Goal: Information Seeking & Learning: Learn about a topic

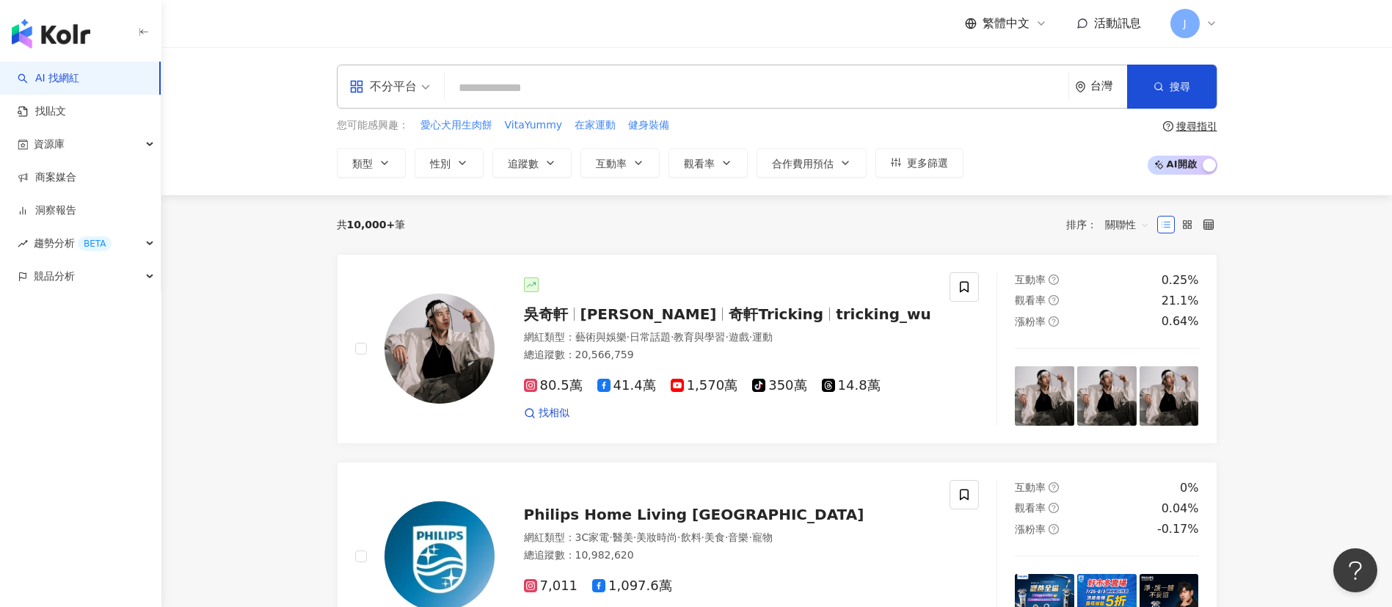
click at [602, 87] on input "search" at bounding box center [756, 88] width 612 height 28
paste input "*********"
type input "*********"
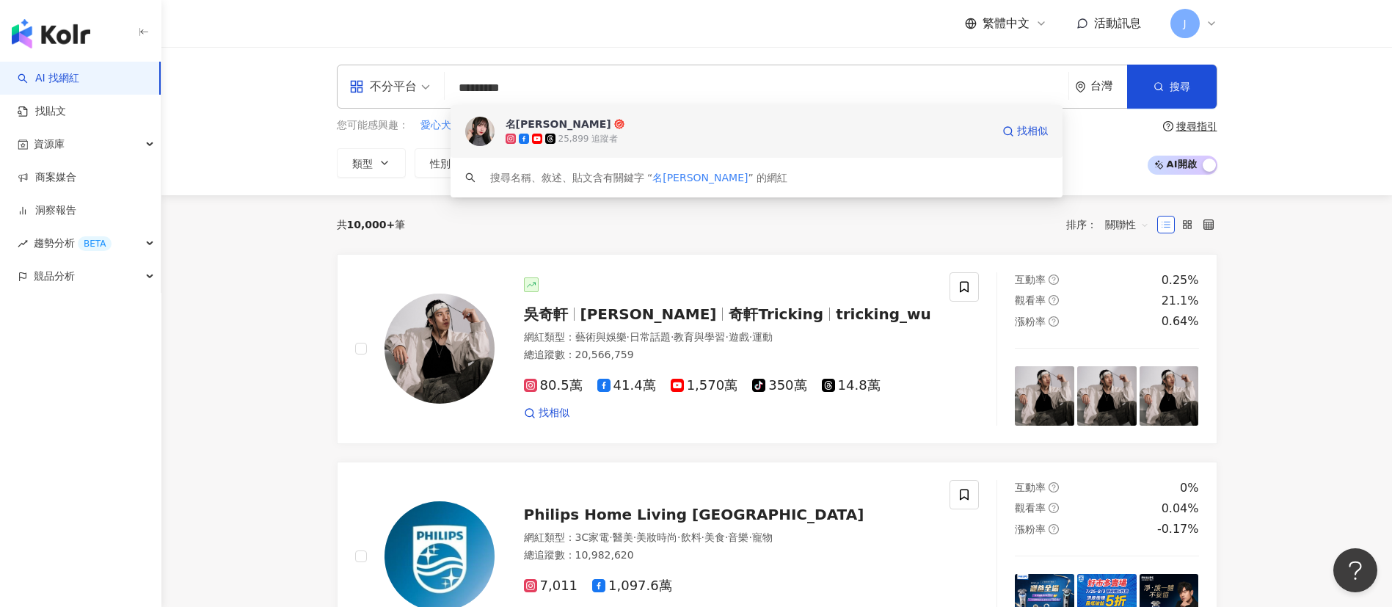
click at [634, 134] on div "25,899 追蹤者" at bounding box center [748, 138] width 486 height 15
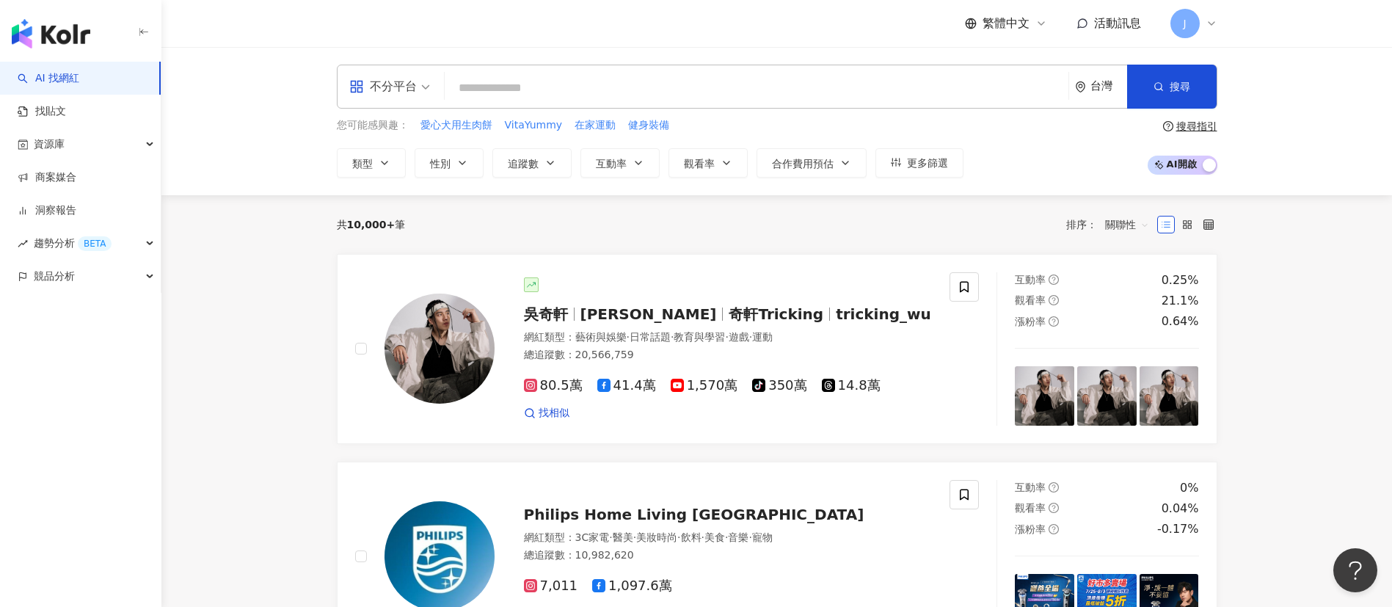
click at [475, 85] on input "search" at bounding box center [756, 88] width 612 height 28
paste input "**********"
type input "**********"
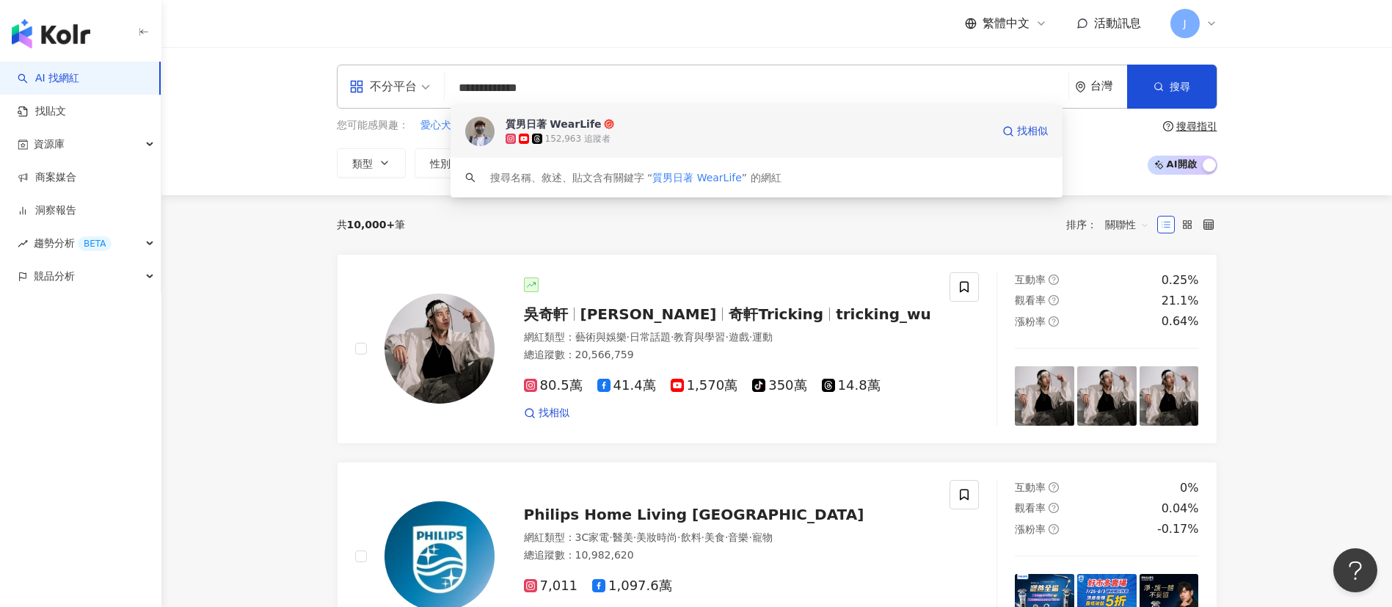
click at [617, 127] on span "質男日著 WearLife" at bounding box center [748, 124] width 486 height 15
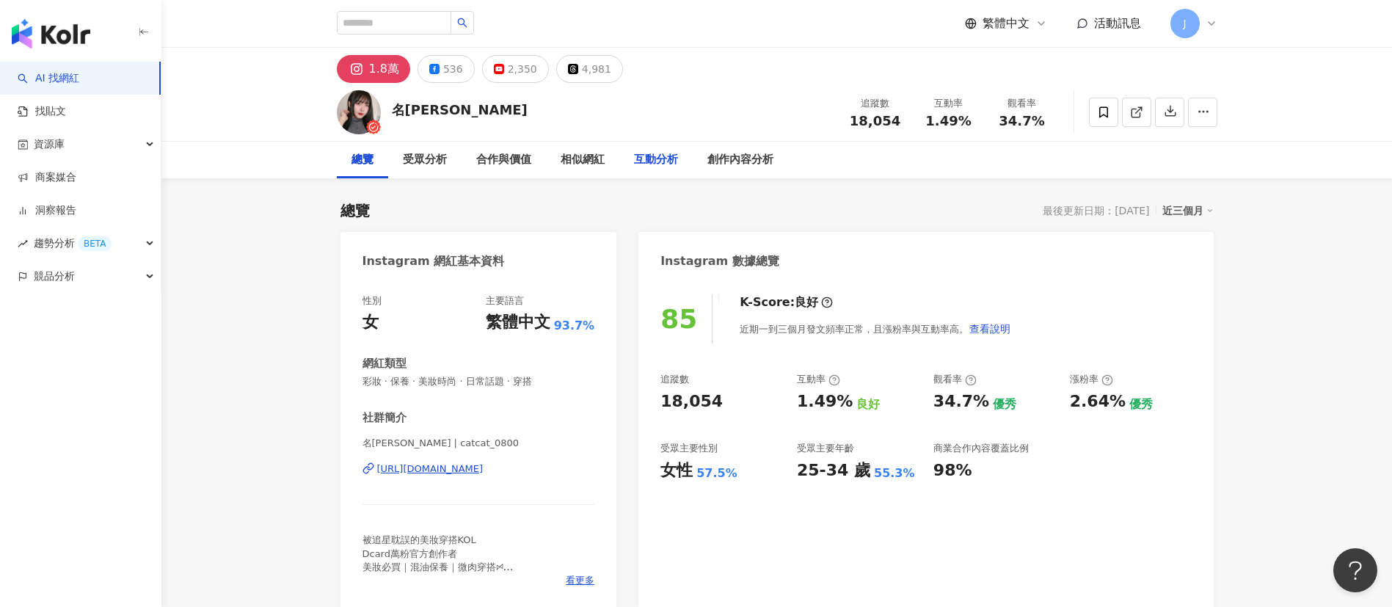
click at [647, 167] on div "互動分析" at bounding box center [656, 160] width 44 height 18
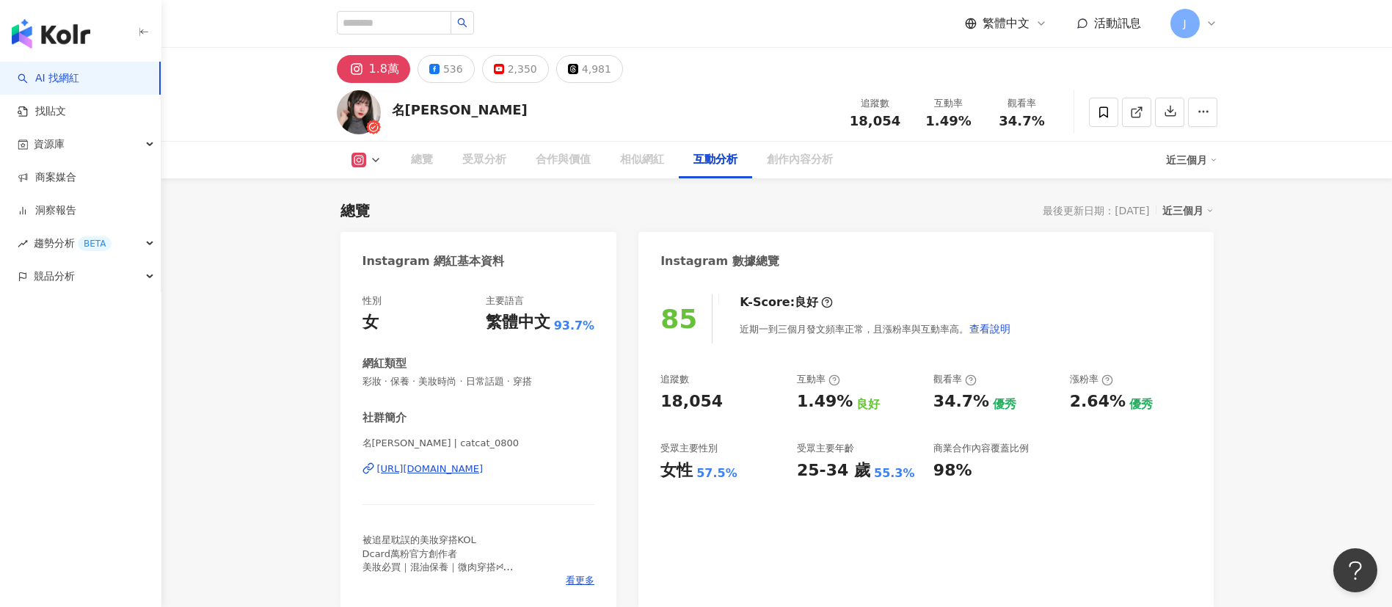
scroll to position [2906, 0]
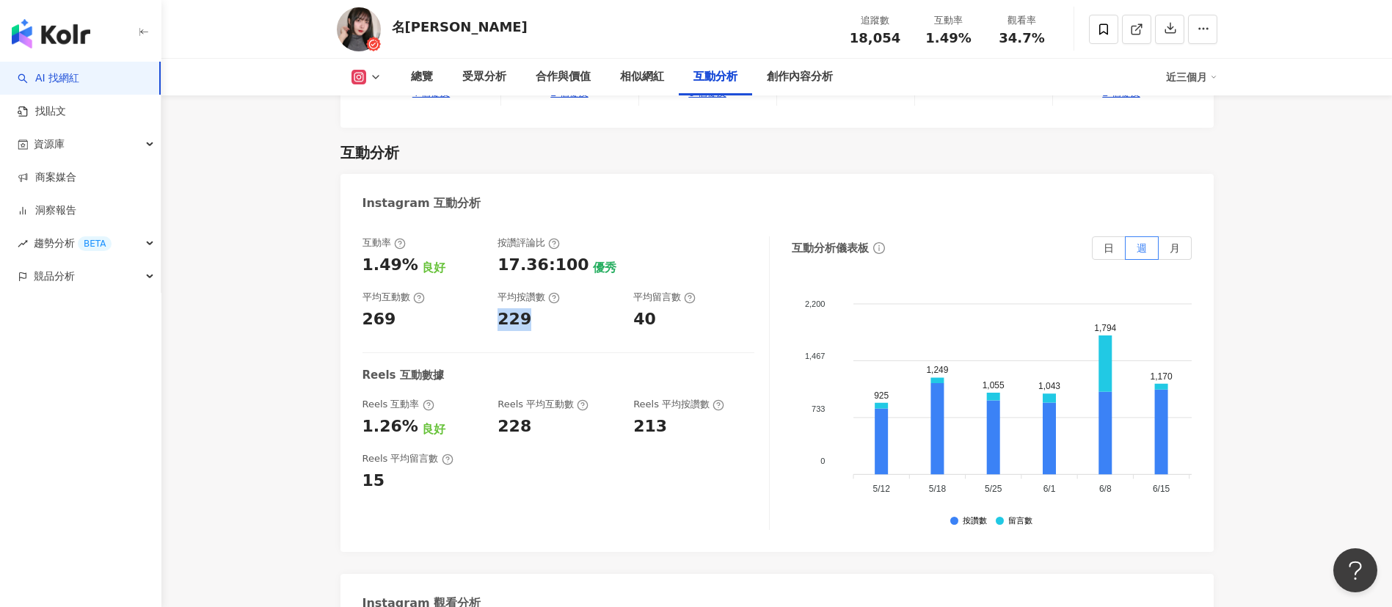
drag, startPoint x: 500, startPoint y: 292, endPoint x: 548, endPoint y: 293, distance: 47.7
click at [548, 308] on div "229" at bounding box center [557, 319] width 121 height 23
copy div "229"
drag, startPoint x: 631, startPoint y: 286, endPoint x: 657, endPoint y: 287, distance: 25.7
click at [657, 287] on div "互動率 1.49% 良好 按讚評論比 17.36:100 優秀 平均互動數 269 平均按讚數 229 平均留言數 40" at bounding box center [558, 283] width 392 height 94
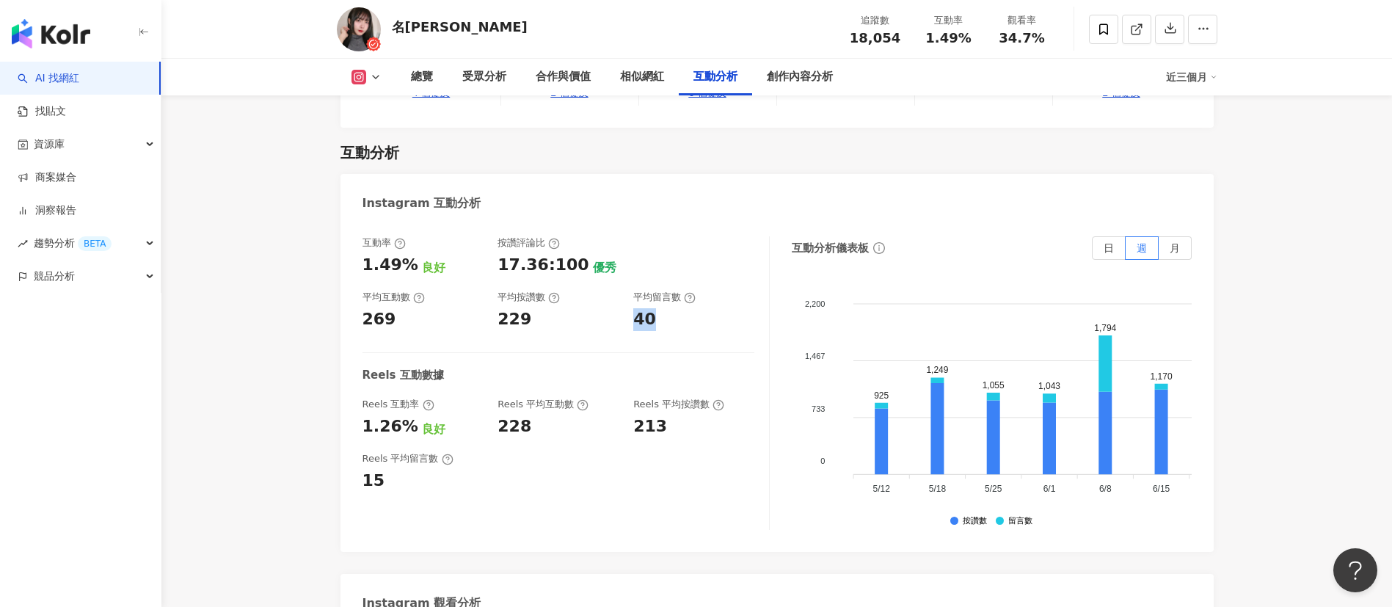
copy div "40"
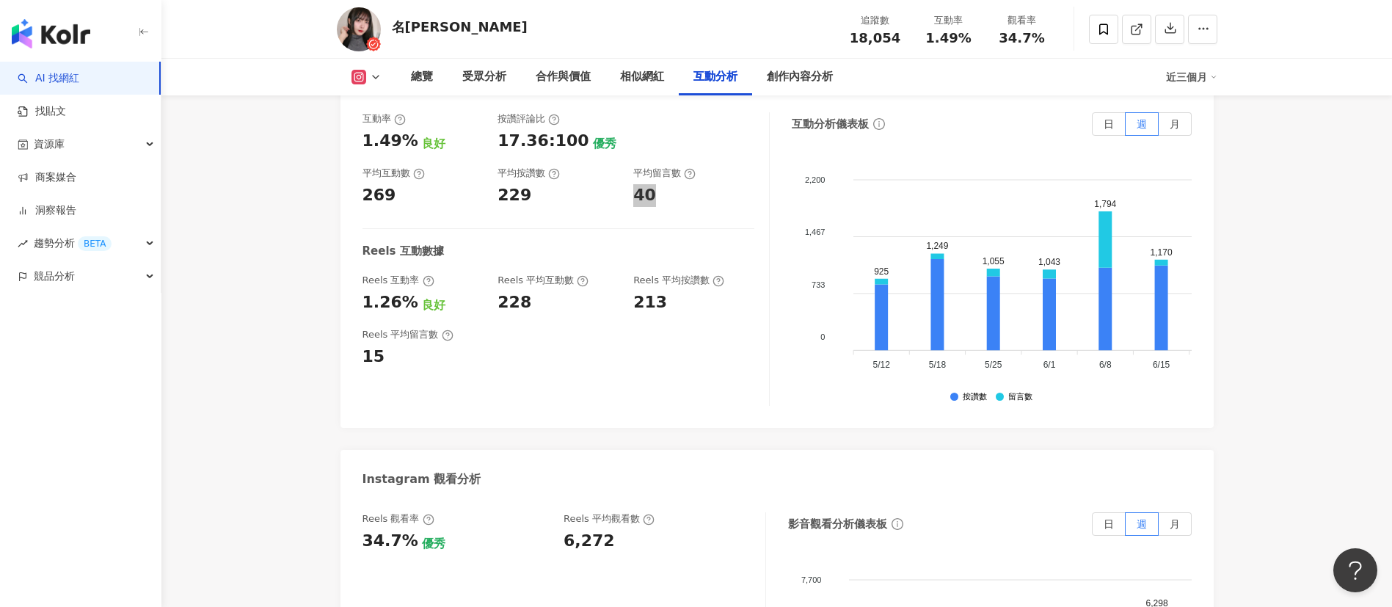
scroll to position [3126, 0]
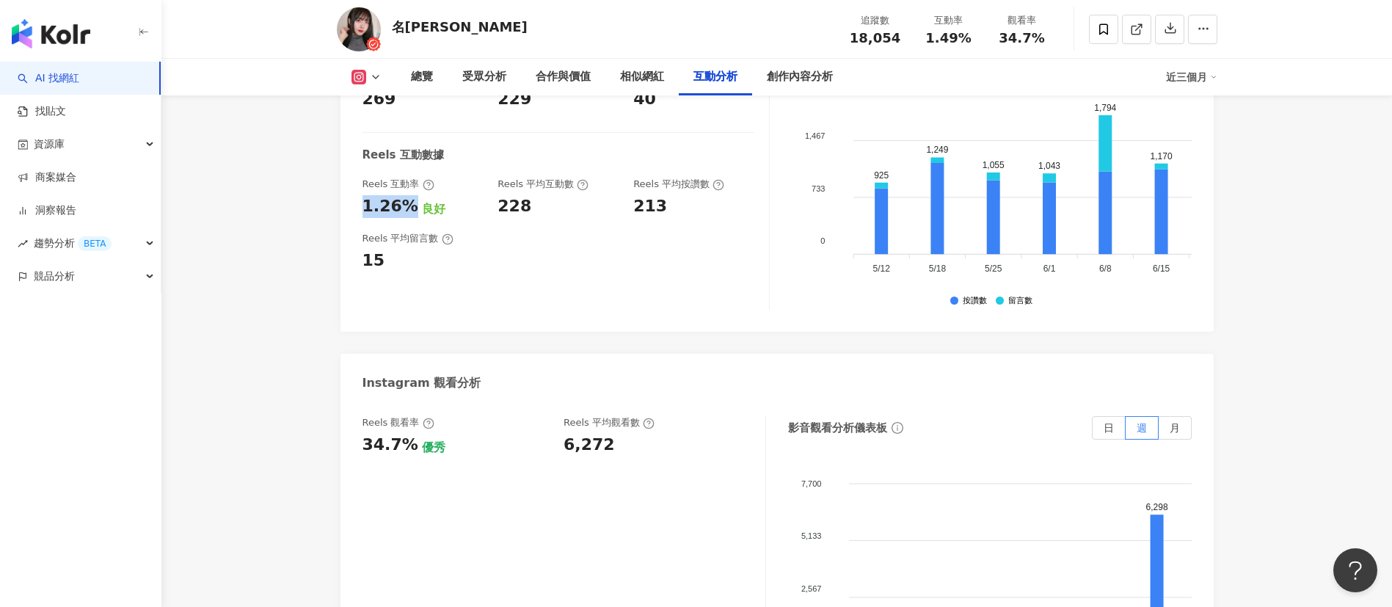
drag, startPoint x: 369, startPoint y: 175, endPoint x: 408, endPoint y: 175, distance: 38.9
click at [408, 175] on div "互動率 1.49% 良好 按讚評論比 17.36:100 優秀 平均互動數 269 平均按讚數 229 平均留言數 40 Reels 互動數據 Reels 互…" at bounding box center [776, 166] width 873 height 330
copy div "1.26%"
drag, startPoint x: 360, startPoint y: 414, endPoint x: 416, endPoint y: 416, distance: 55.8
click at [416, 416] on div "Reels 觀看率 34.7% 優秀 Reels 平均觀看數 6,272 影音觀看分析儀表板 日 週 月 7,700 7,700 5,133 5,133 2,…" at bounding box center [776, 566] width 873 height 330
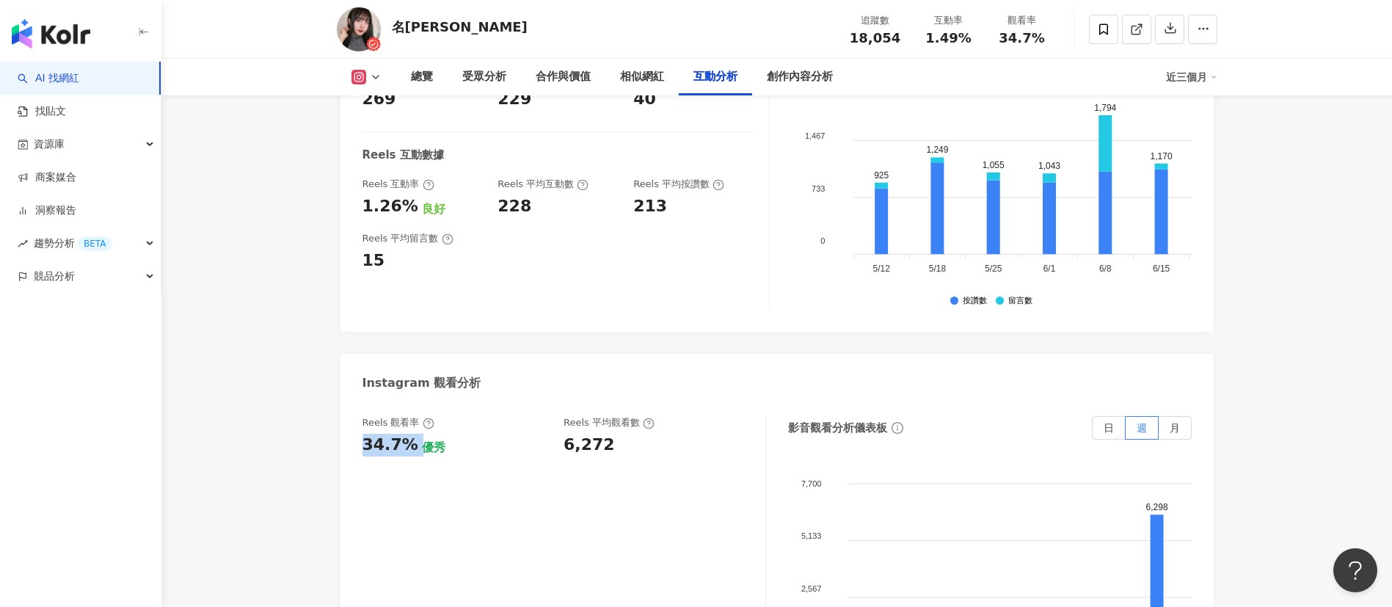
copy div "34.7%"
drag, startPoint x: 576, startPoint y: 415, endPoint x: 621, endPoint y: 414, distance: 44.8
click at [621, 434] on div "6,272" at bounding box center [656, 445] width 187 height 23
copy div "6,272"
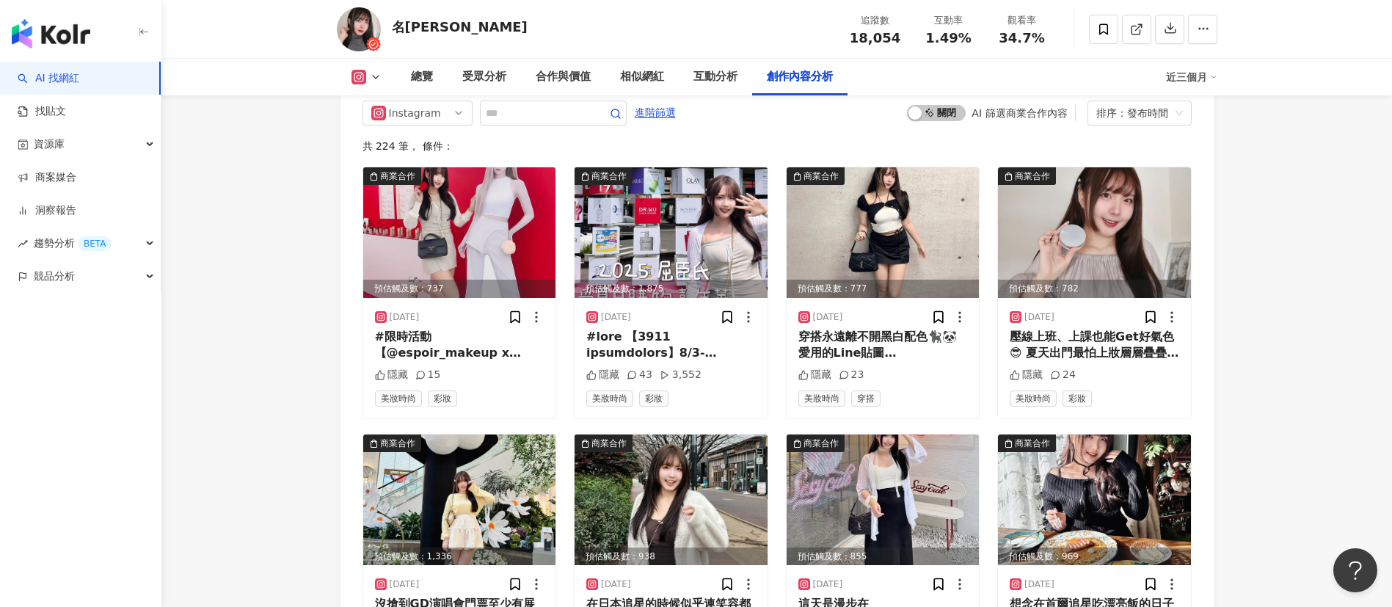
scroll to position [4556, 0]
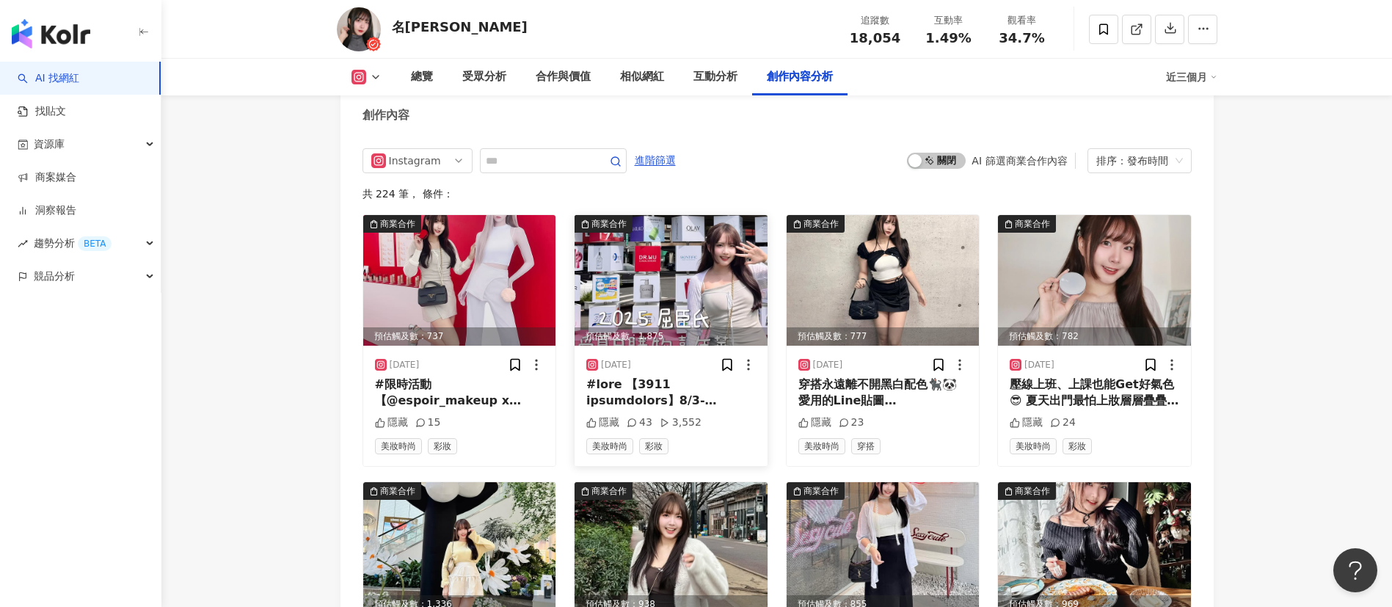
click at [714, 288] on img at bounding box center [670, 280] width 193 height 131
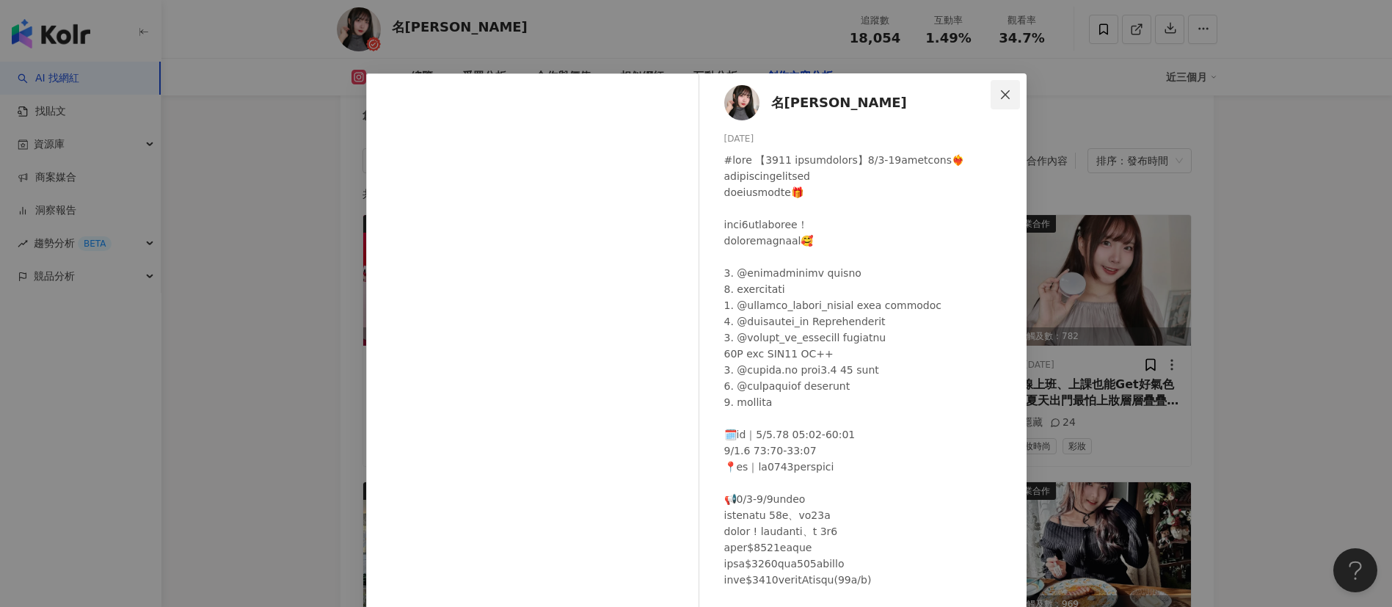
click at [999, 92] on icon "close" at bounding box center [1005, 95] width 12 height 12
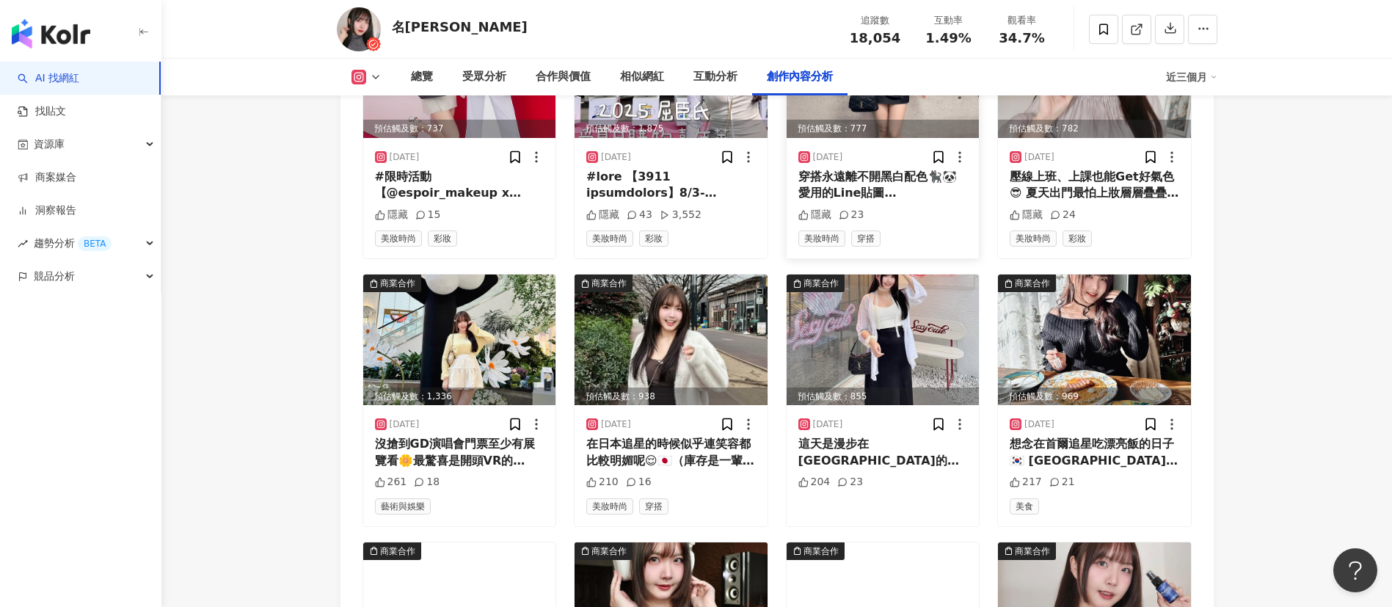
scroll to position [4776, 0]
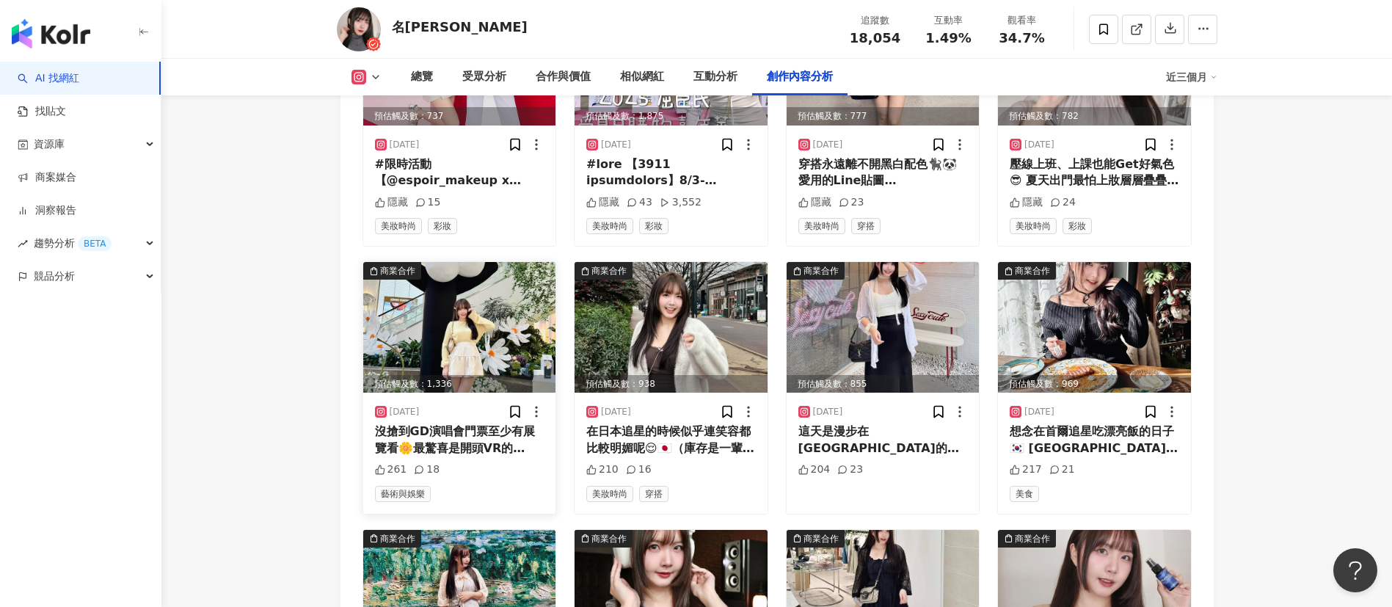
click at [491, 299] on img at bounding box center [459, 327] width 193 height 131
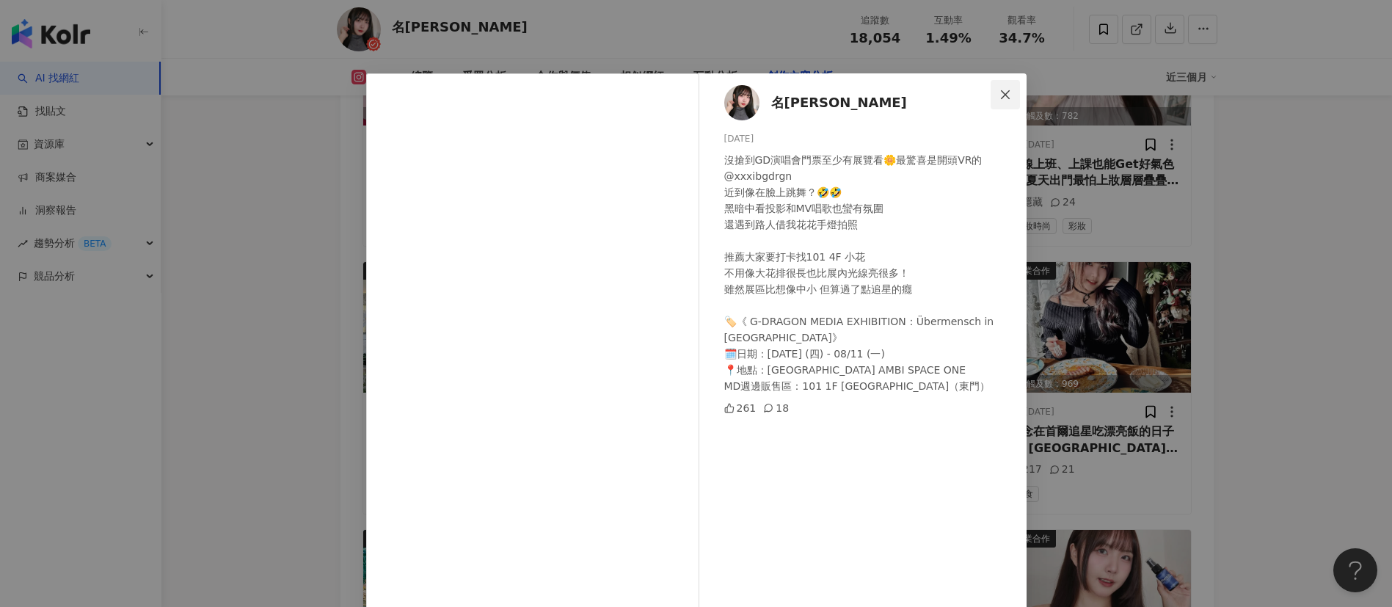
click at [999, 96] on icon "close" at bounding box center [1005, 95] width 12 height 12
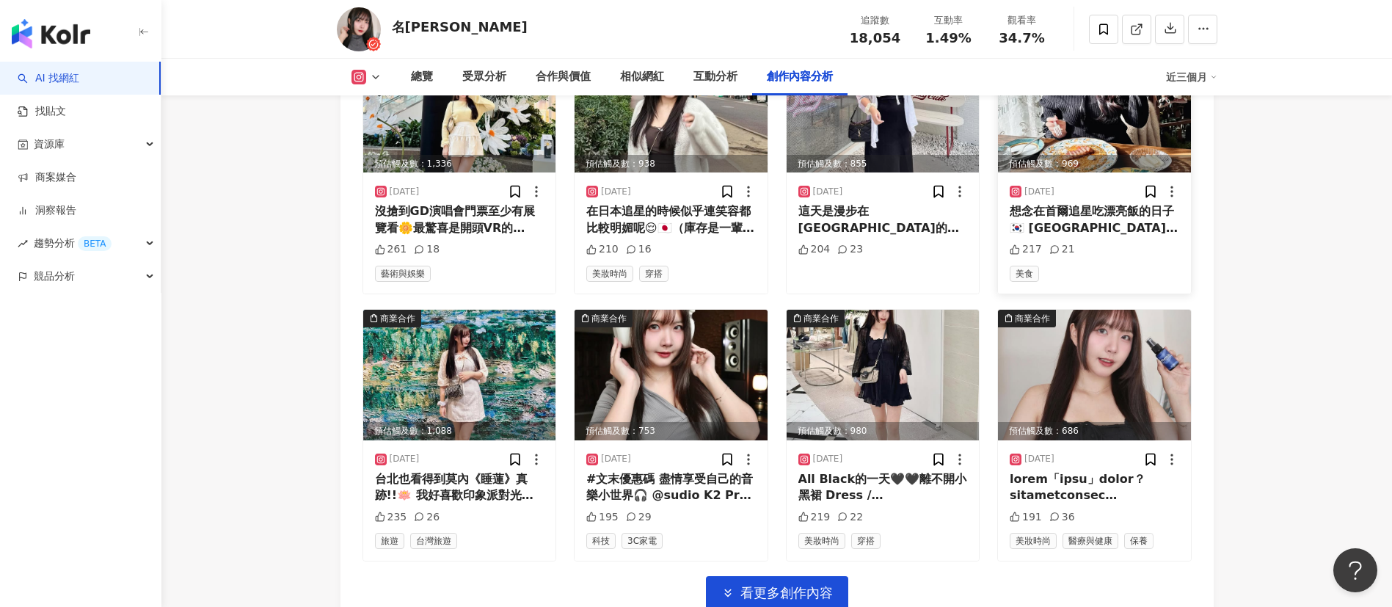
scroll to position [5106, 0]
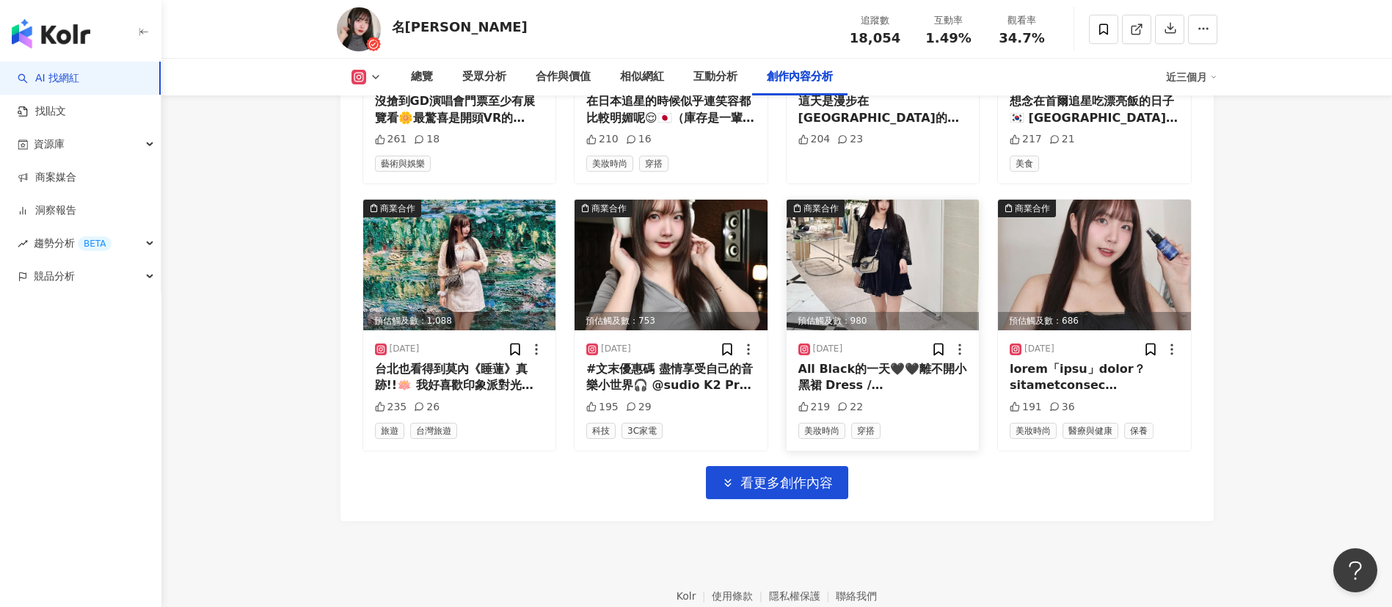
click at [912, 255] on img at bounding box center [882, 265] width 193 height 131
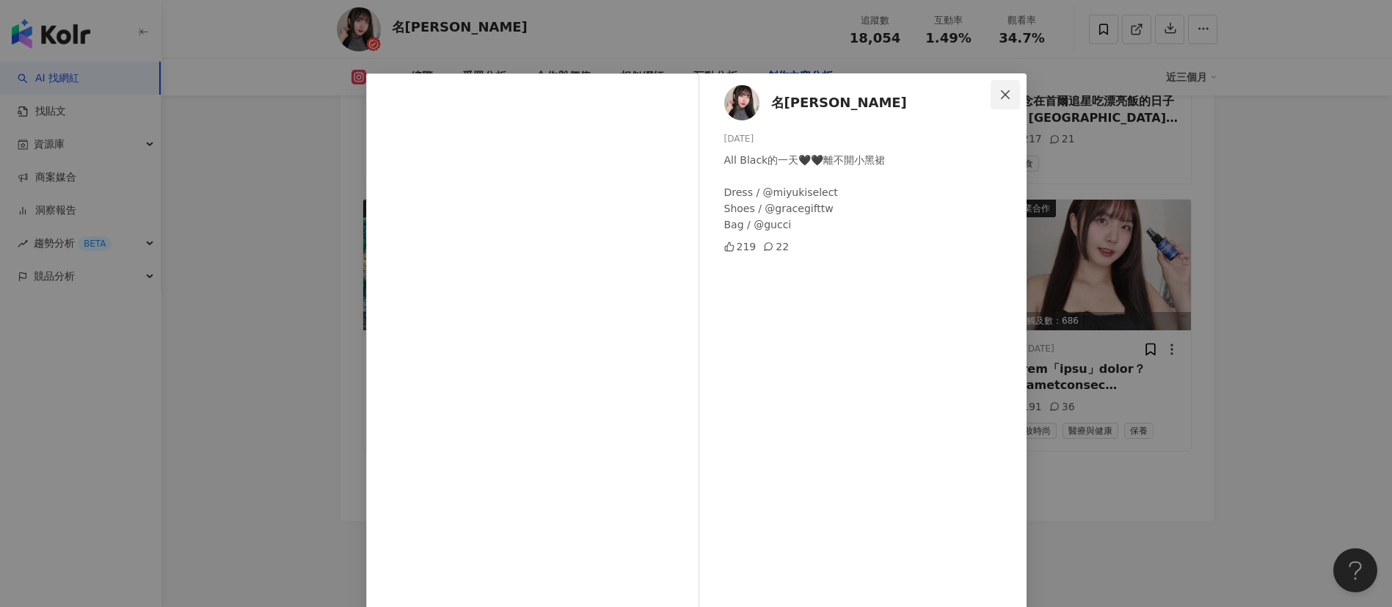
click at [999, 97] on icon "close" at bounding box center [1005, 95] width 12 height 12
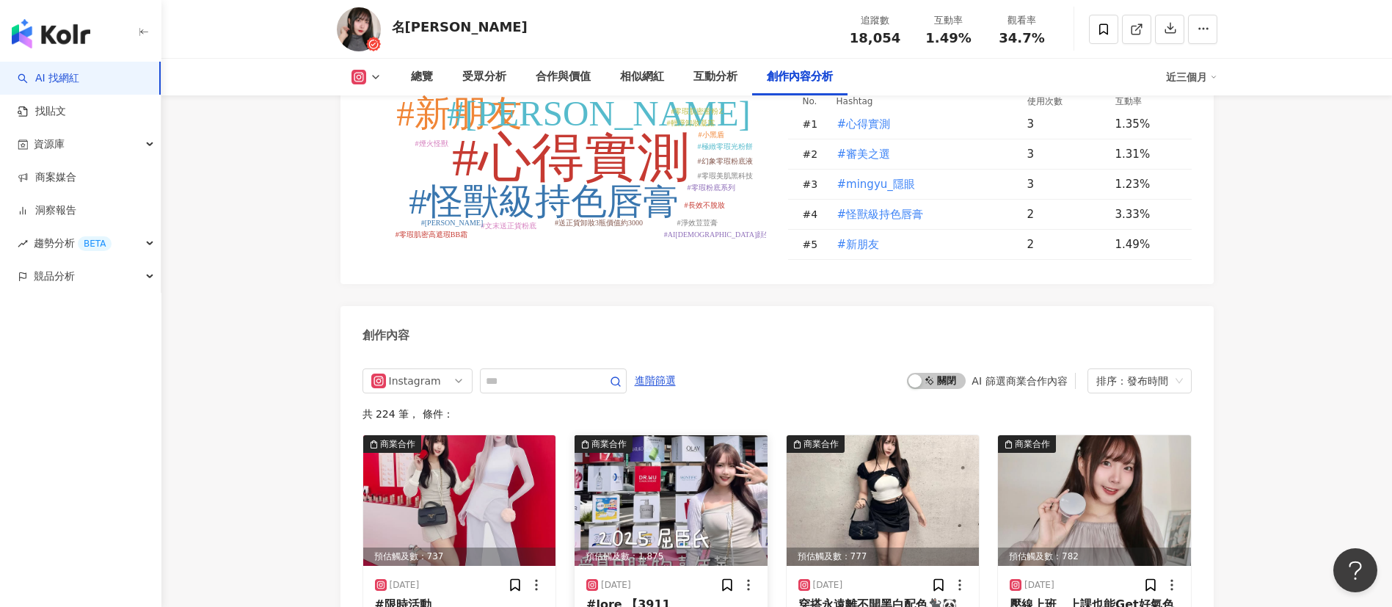
scroll to position [4556, 0]
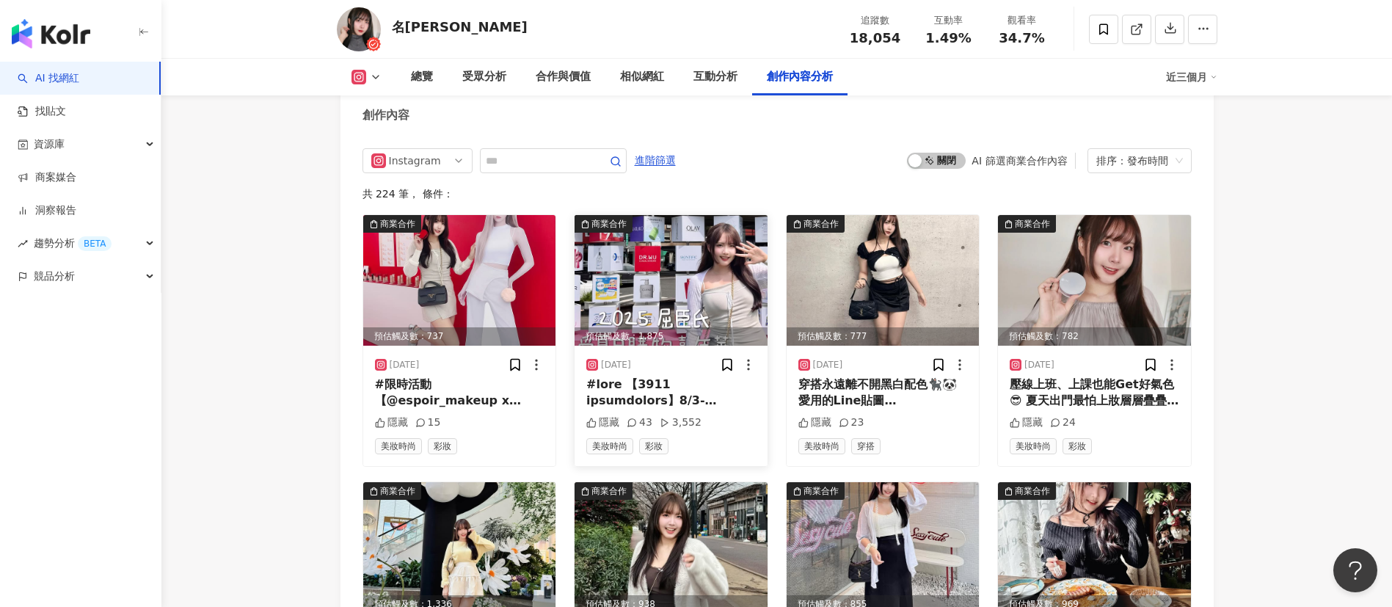
click at [701, 255] on img at bounding box center [670, 280] width 193 height 131
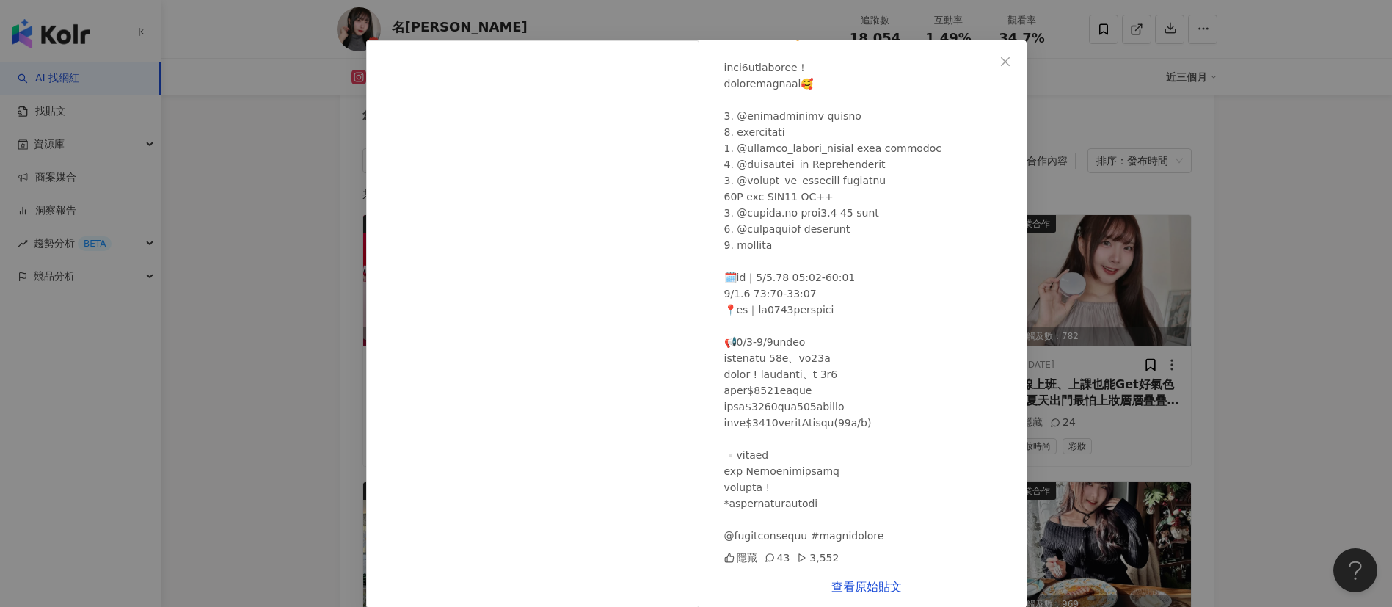
scroll to position [51, 0]
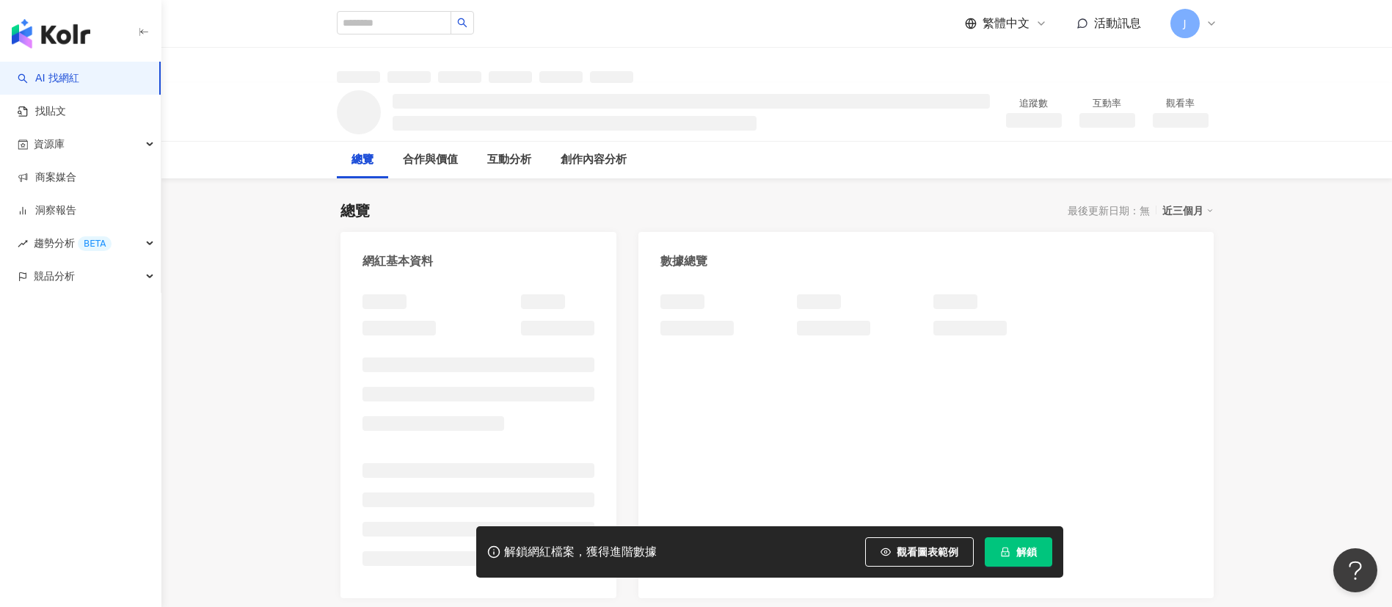
drag, startPoint x: 1027, startPoint y: 554, endPoint x: 1127, endPoint y: 531, distance: 102.3
click at [1027, 554] on span "解鎖" at bounding box center [1026, 552] width 21 height 12
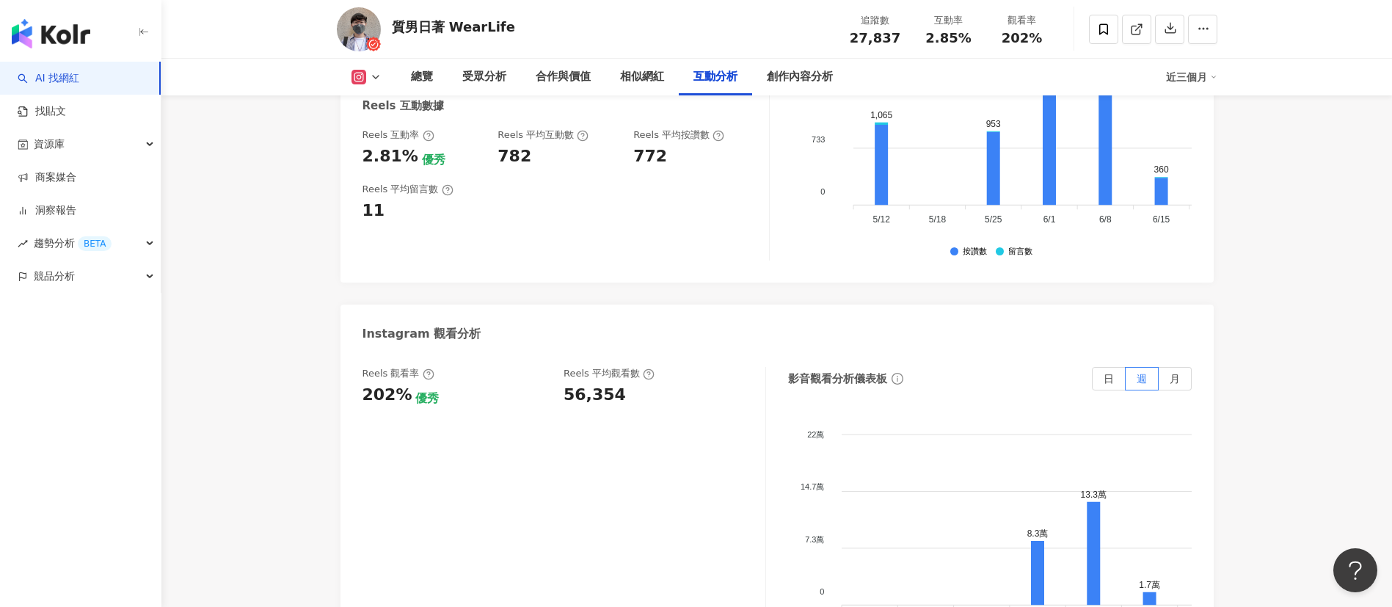
scroll to position [3189, 0]
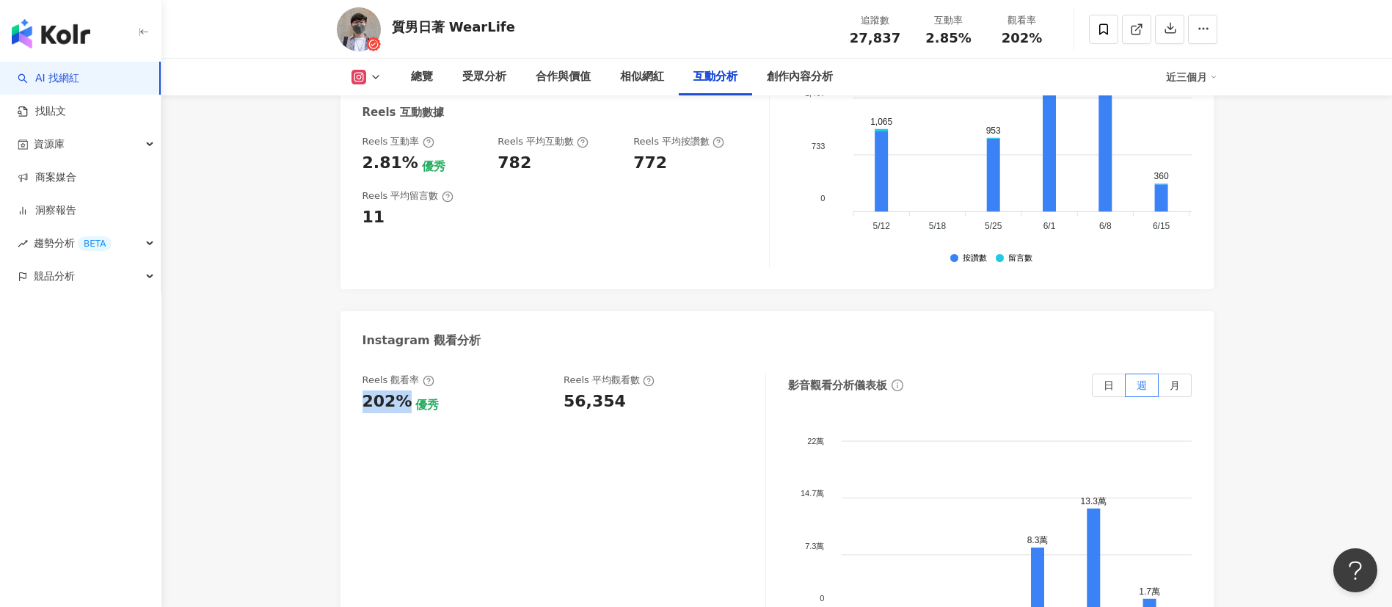
drag, startPoint x: 365, startPoint y: 370, endPoint x: 403, endPoint y: 368, distance: 38.2
click at [403, 390] on div "202%" at bounding box center [387, 401] width 50 height 23
copy div "202%"
drag, startPoint x: 563, startPoint y: 369, endPoint x: 658, endPoint y: 376, distance: 94.9
click at [658, 390] on div "56,354" at bounding box center [656, 401] width 187 height 23
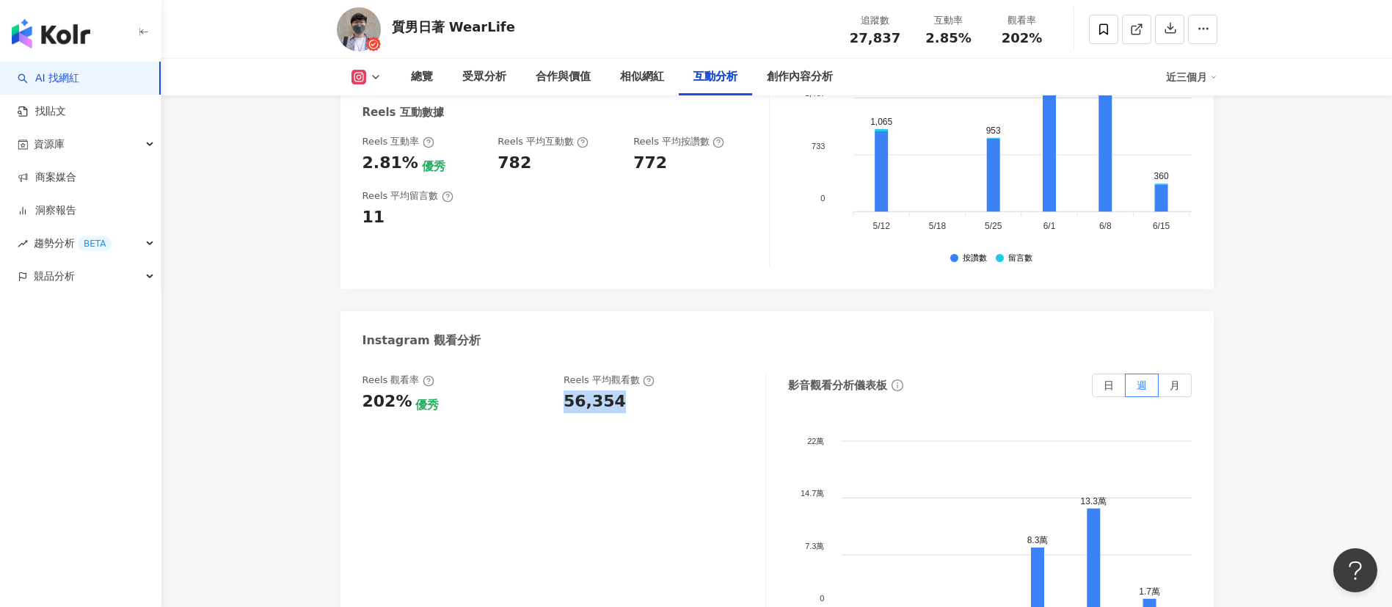
copy div "56,354"
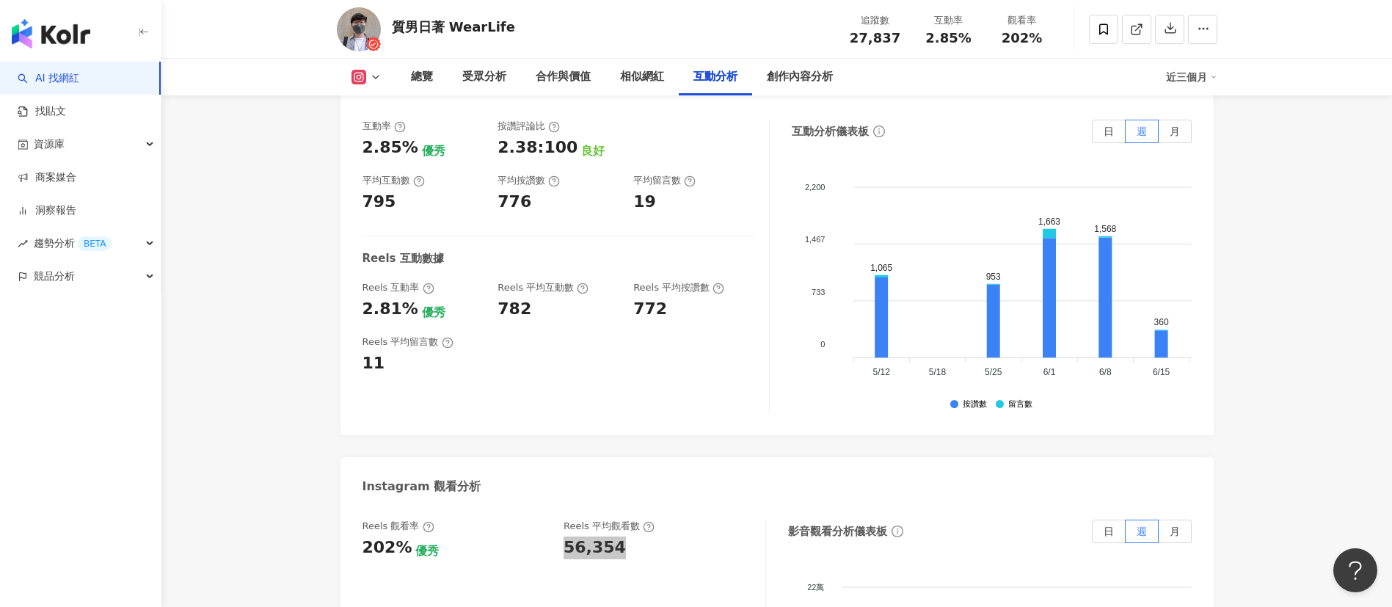
scroll to position [2969, 0]
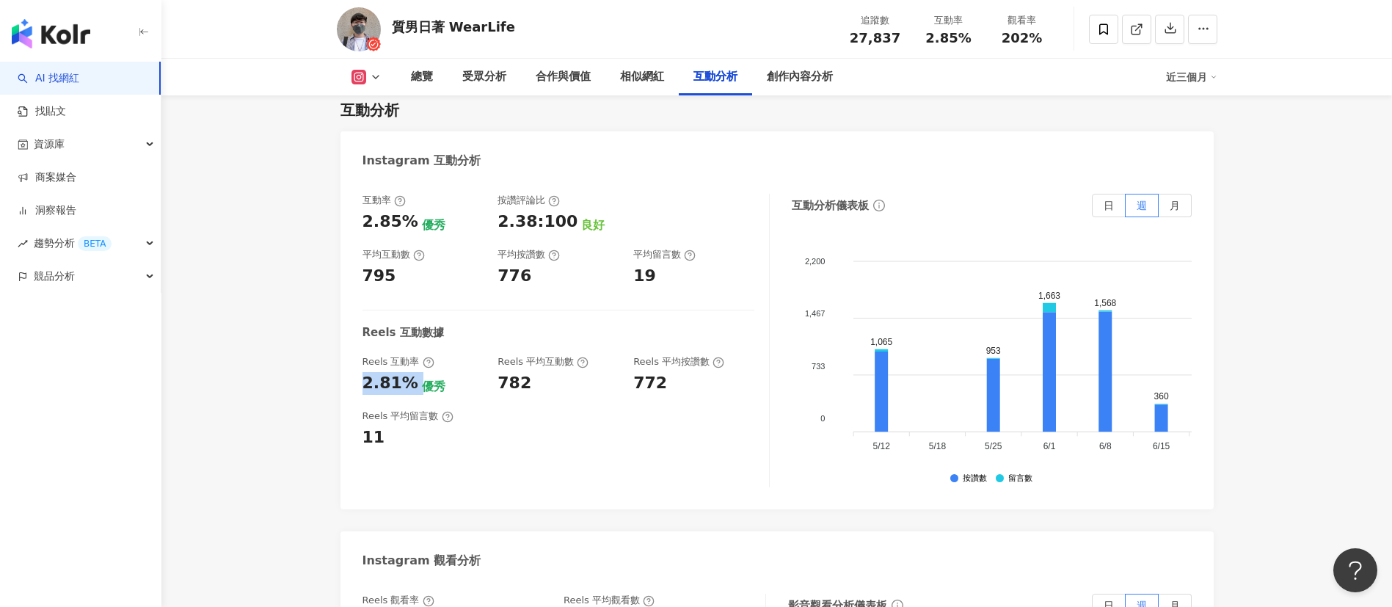
click at [414, 360] on div "互動率 2.85% 優秀 按讚評論比 2.38:100 良好 平均互動數 795 平均按讚數 776 平均留言數 19 Reels 互動數據 Reels 互動…" at bounding box center [776, 344] width 873 height 330
copy div "2.81%"
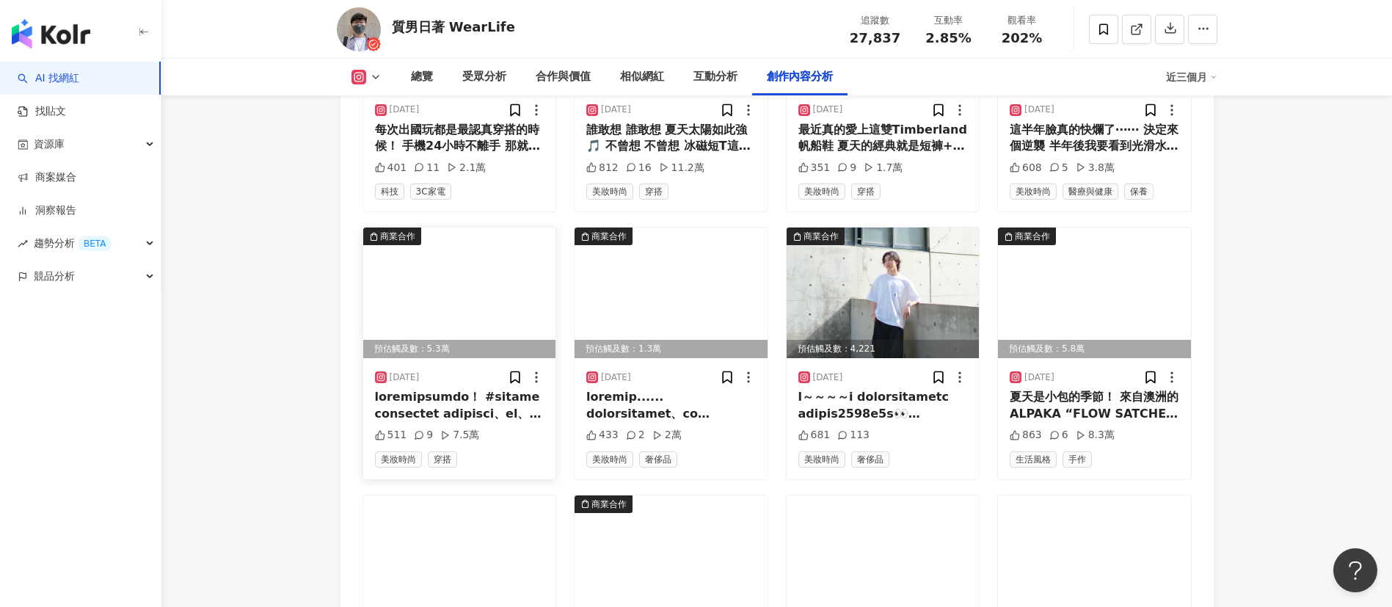
scroll to position [4950, 0]
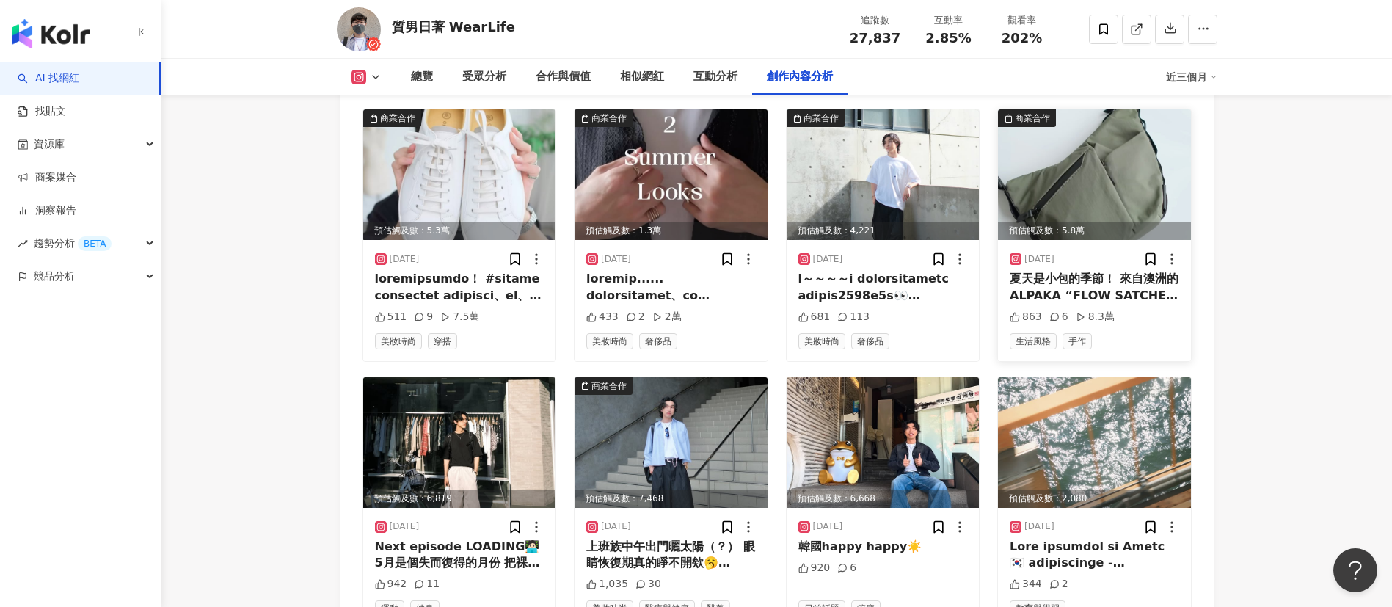
click at [1091, 167] on img at bounding box center [1094, 174] width 193 height 131
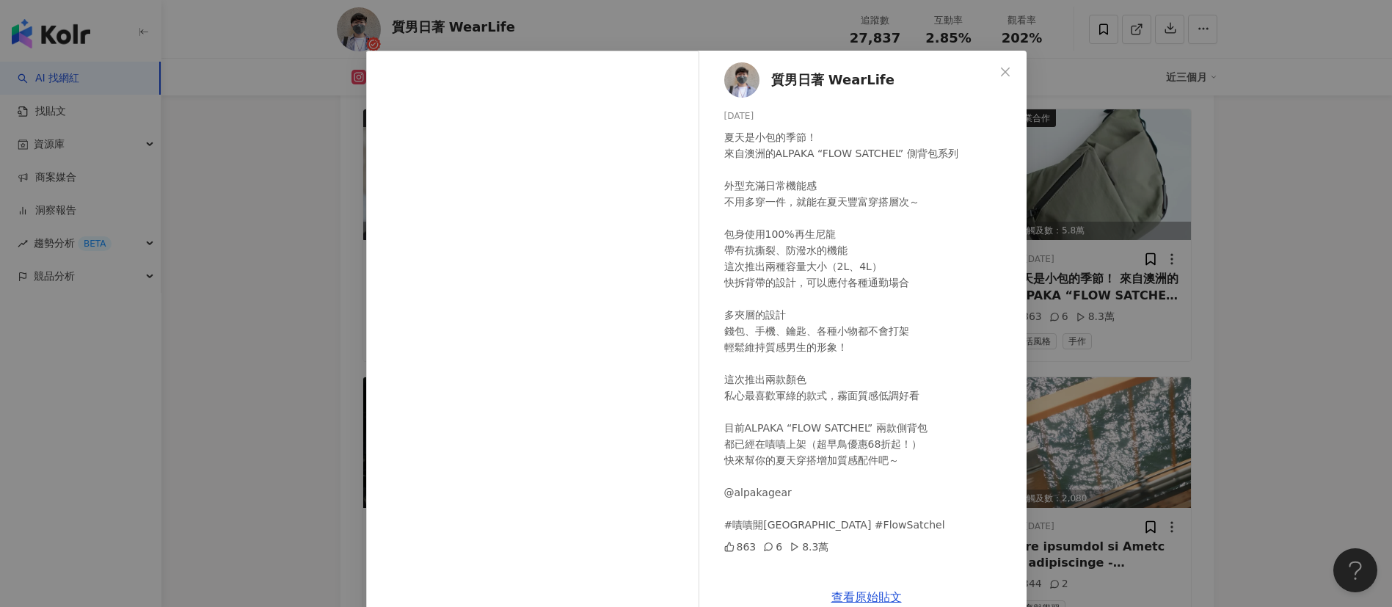
scroll to position [0, 0]
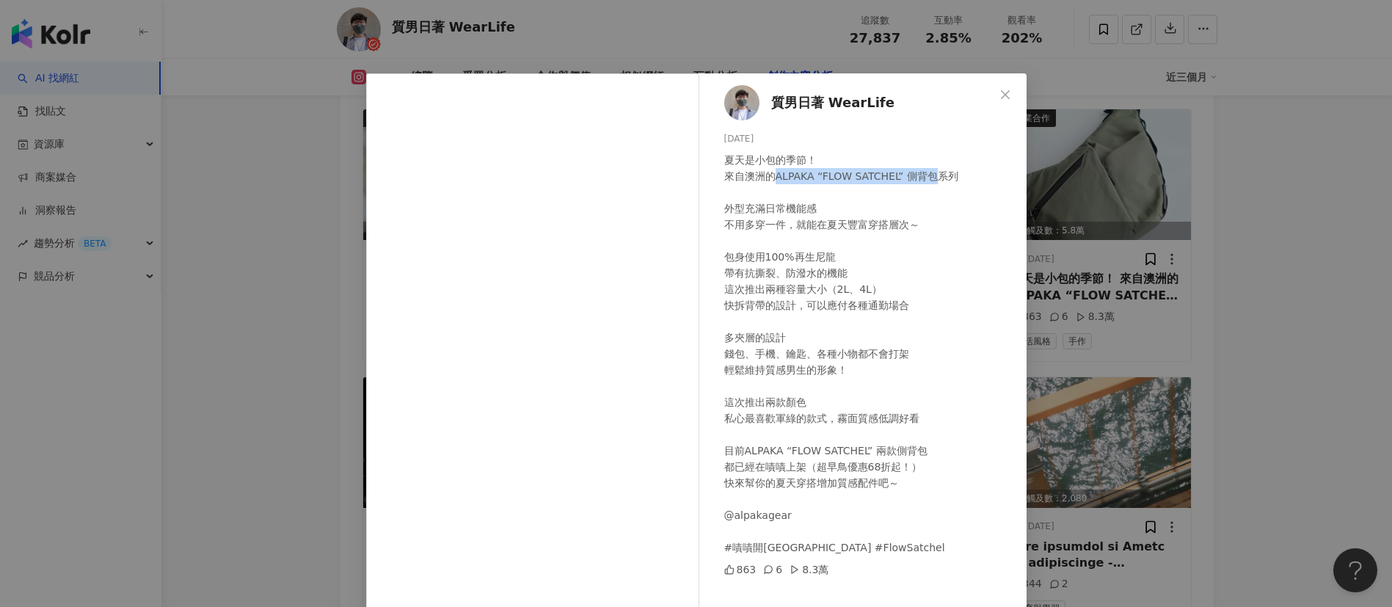
drag, startPoint x: 762, startPoint y: 174, endPoint x: 932, endPoint y: 176, distance: 170.2
click at [932, 176] on div "夏天是小包的季節！ 來自澳洲的ALPAKA “FLOW SATCHEL” 側背包系列 外型充滿日常機能感 不用多穿一件，就能在夏天豐富穿搭層次～ 包身使用10…" at bounding box center [869, 353] width 290 height 403
copy div "ALPAKA “FLOW SATCHEL” 側背包"
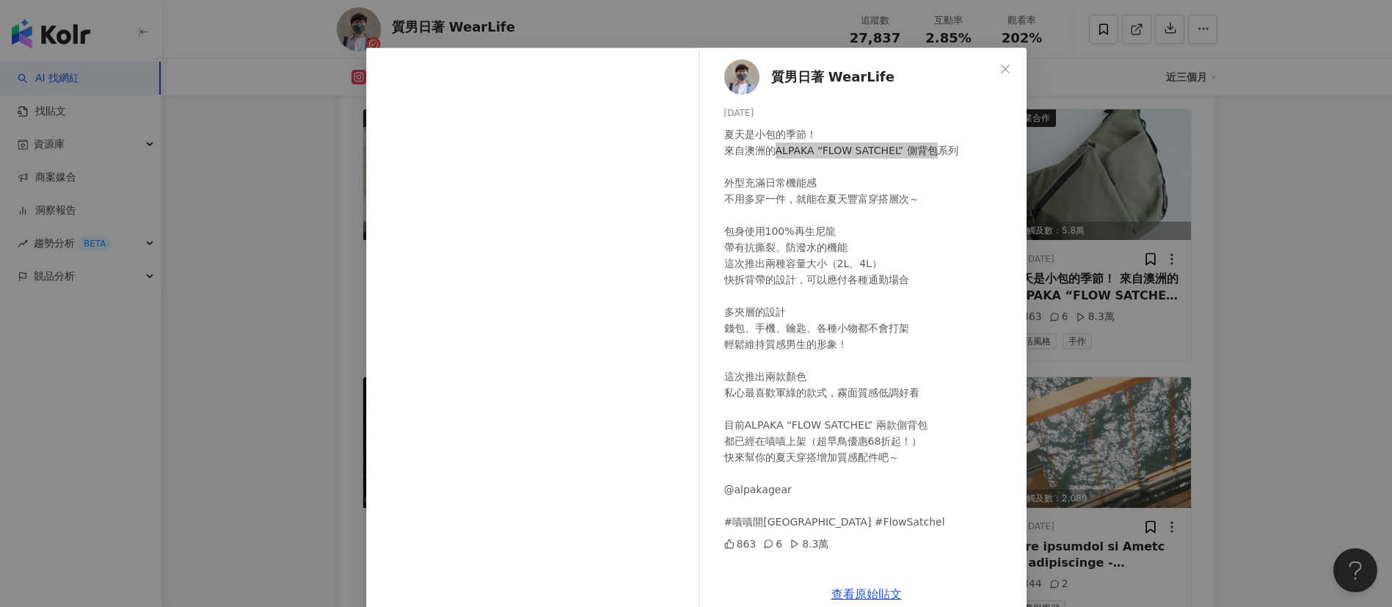
scroll to position [51, 0]
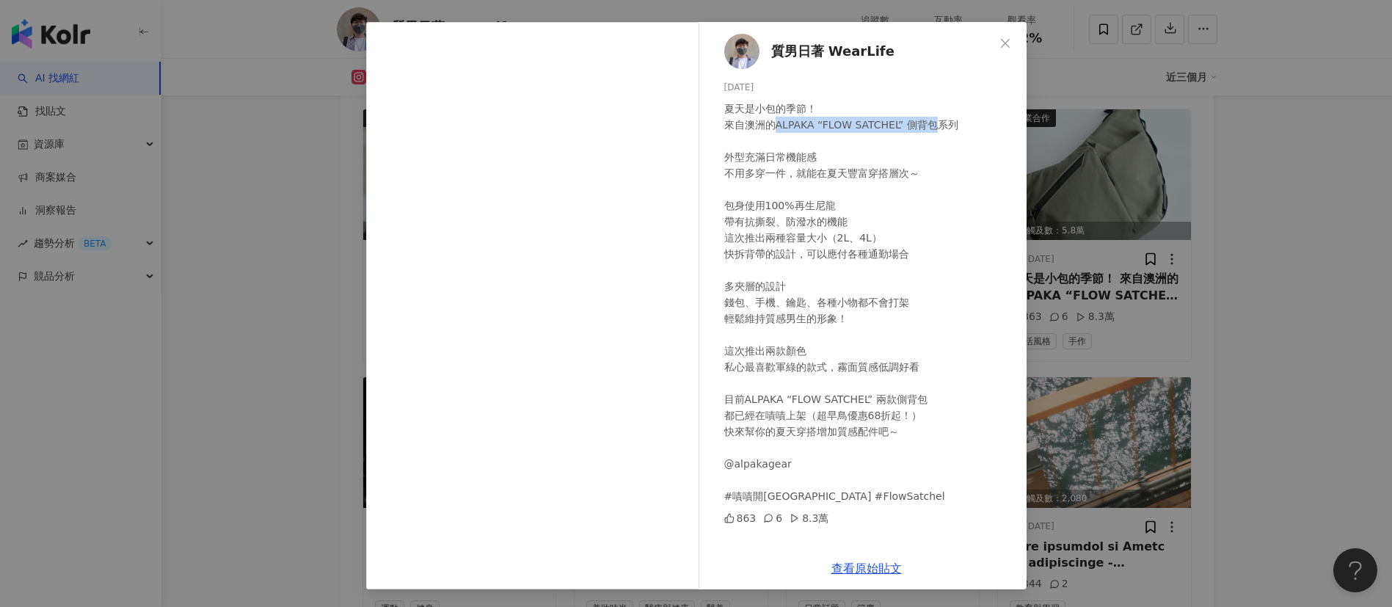
drag, startPoint x: 999, startPoint y: 43, endPoint x: 995, endPoint y: 51, distance: 8.9
click at [999, 43] on icon "close" at bounding box center [1005, 43] width 12 height 12
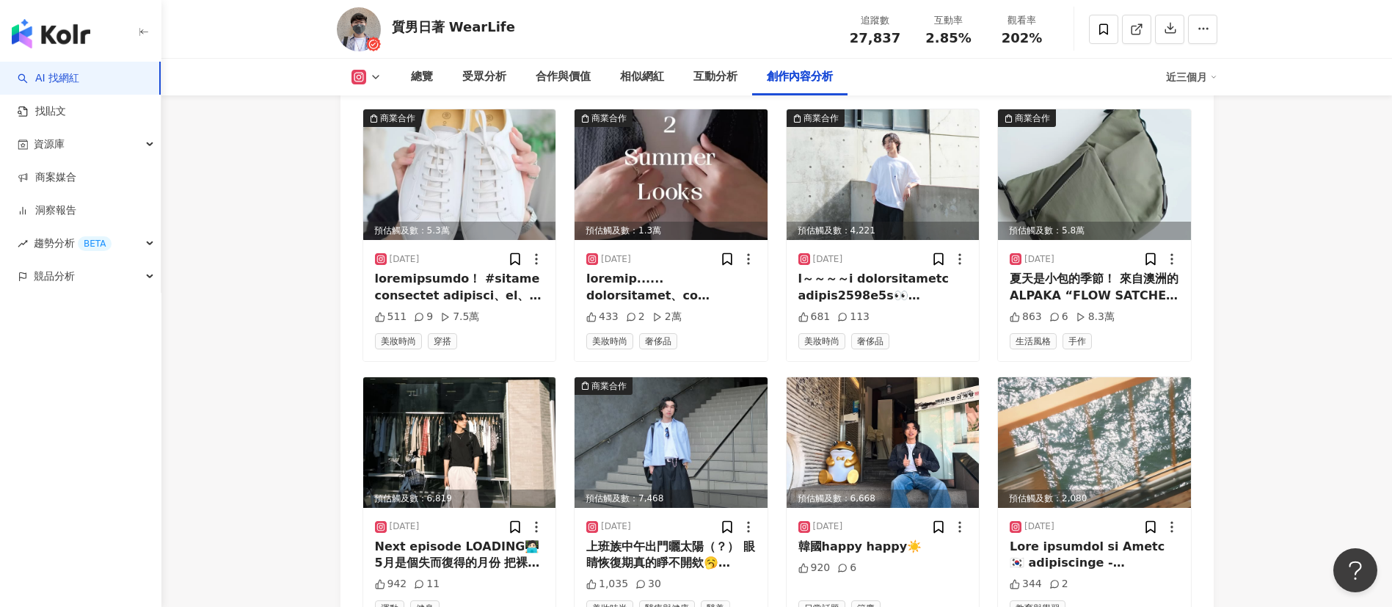
click at [366, 72] on button at bounding box center [366, 77] width 59 height 15
click at [379, 128] on button "YouTube" at bounding box center [390, 138] width 88 height 21
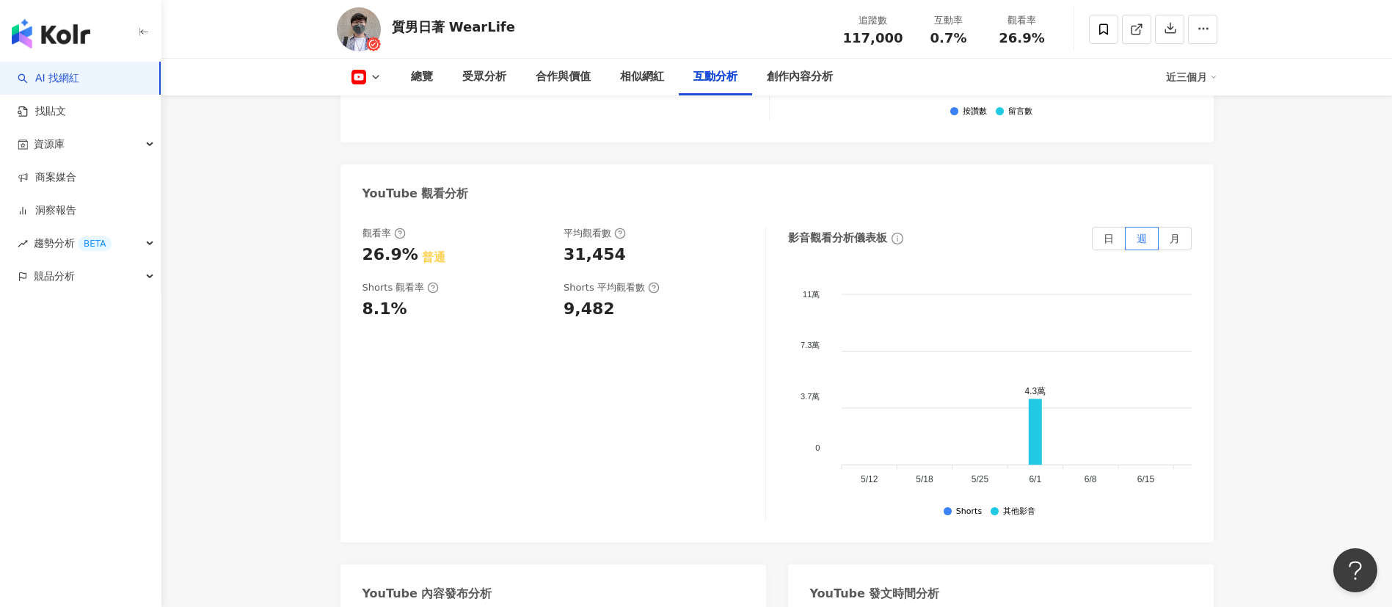
scroll to position [2793, 0]
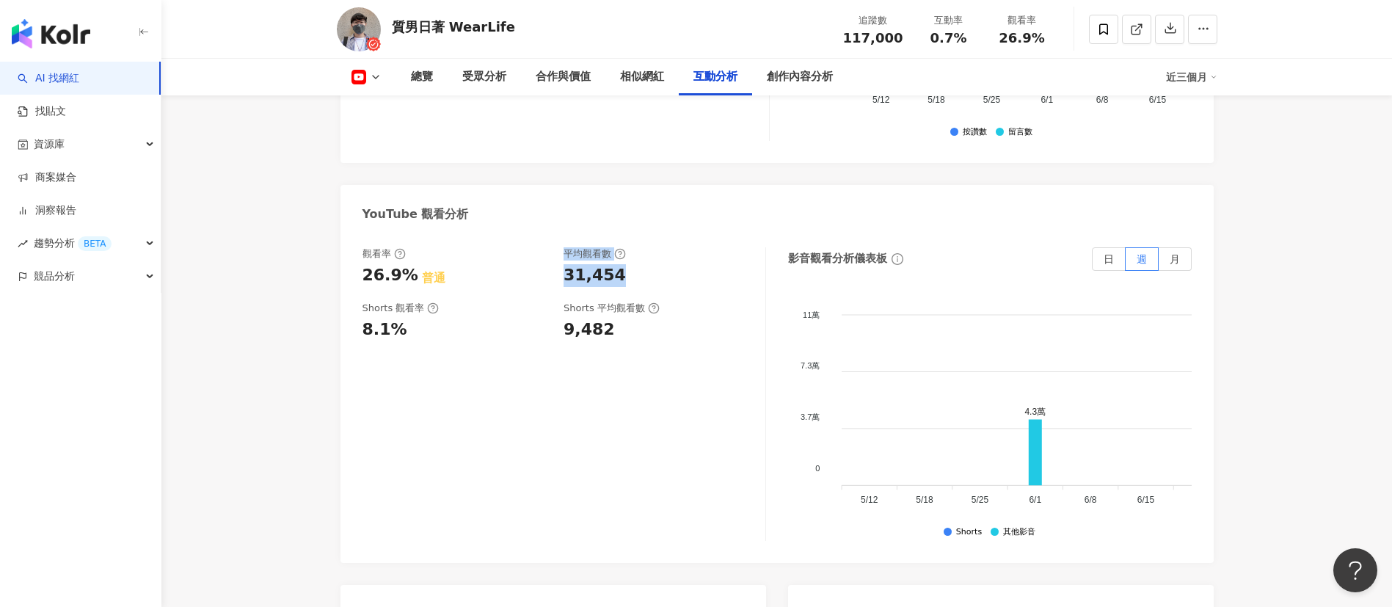
drag, startPoint x: 553, startPoint y: 258, endPoint x: 637, endPoint y: 258, distance: 84.4
click at [637, 258] on div "觀看率 26.9% 普通 平均觀看數 31,454" at bounding box center [556, 267] width 388 height 40
click at [658, 247] on div "平均觀看數" at bounding box center [656, 253] width 187 height 13
drag, startPoint x: 568, startPoint y: 263, endPoint x: 634, endPoint y: 257, distance: 66.3
click at [634, 264] on div "31,454" at bounding box center [656, 275] width 187 height 23
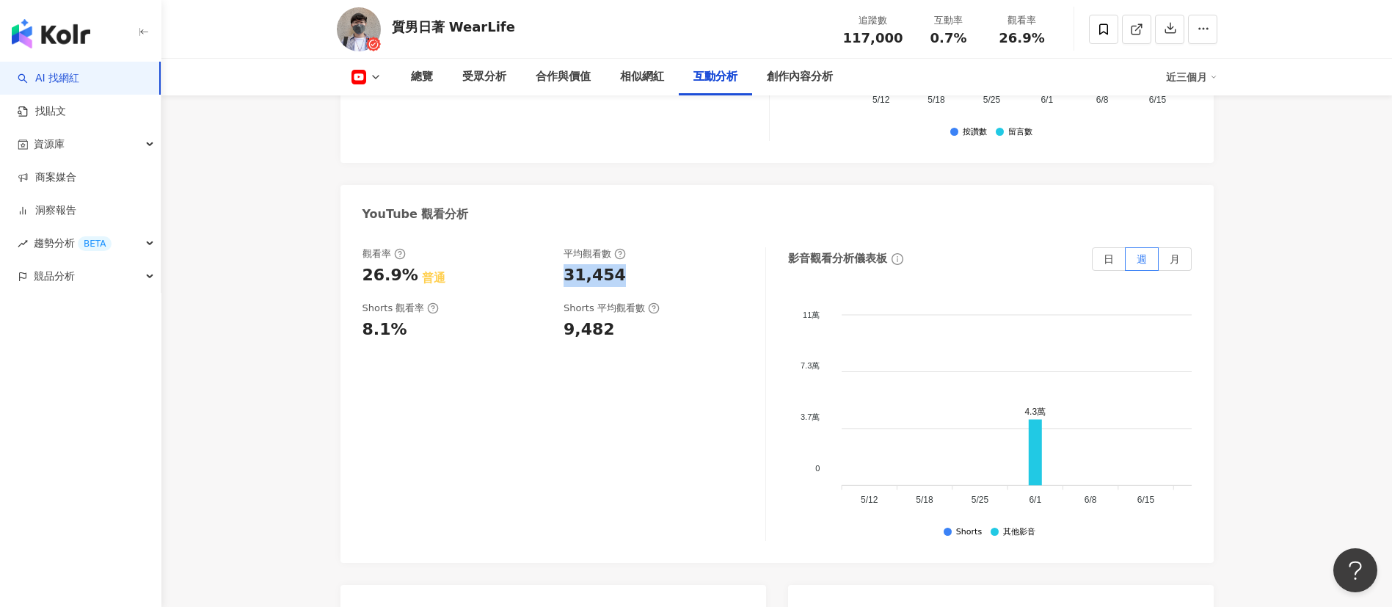
copy div "31,454"
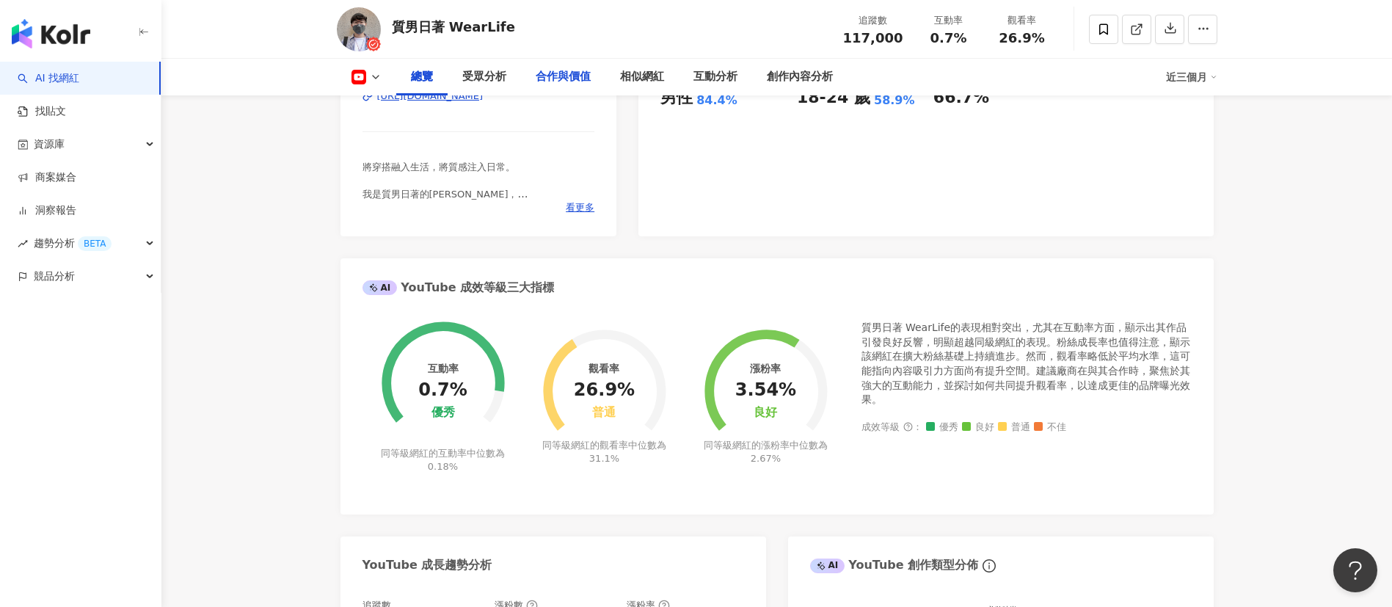
scroll to position [0, 0]
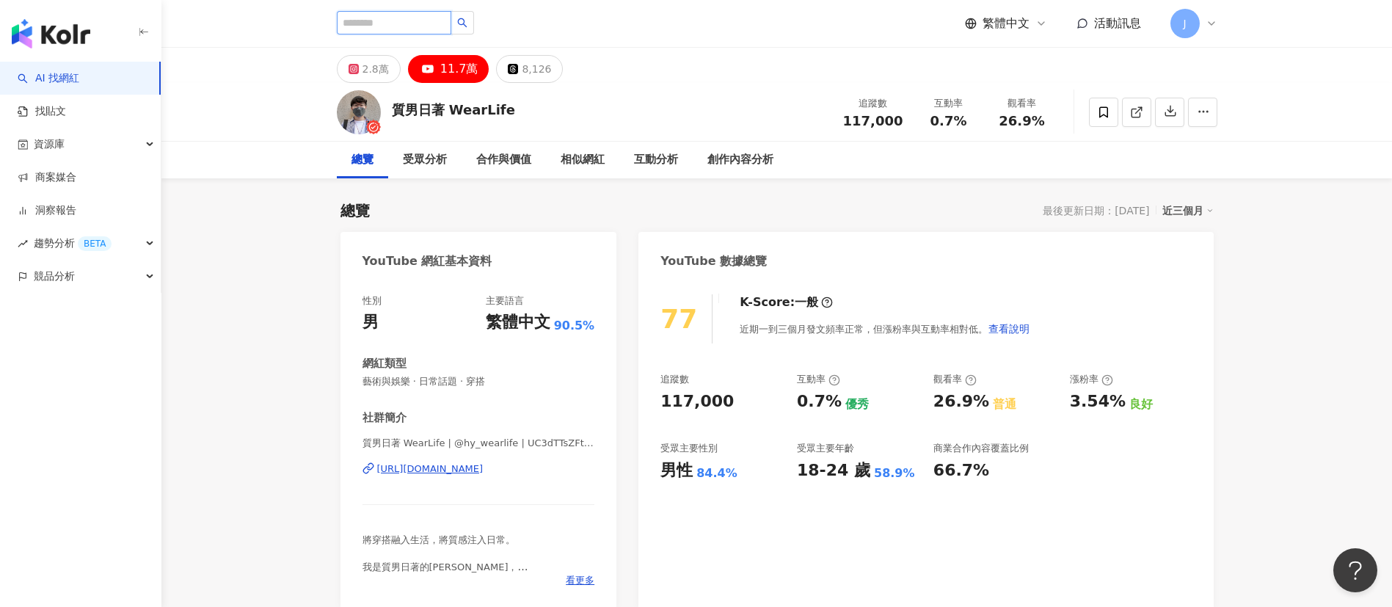
click at [417, 21] on input "search" at bounding box center [394, 22] width 114 height 23
paste input "*****"
type input "*****"
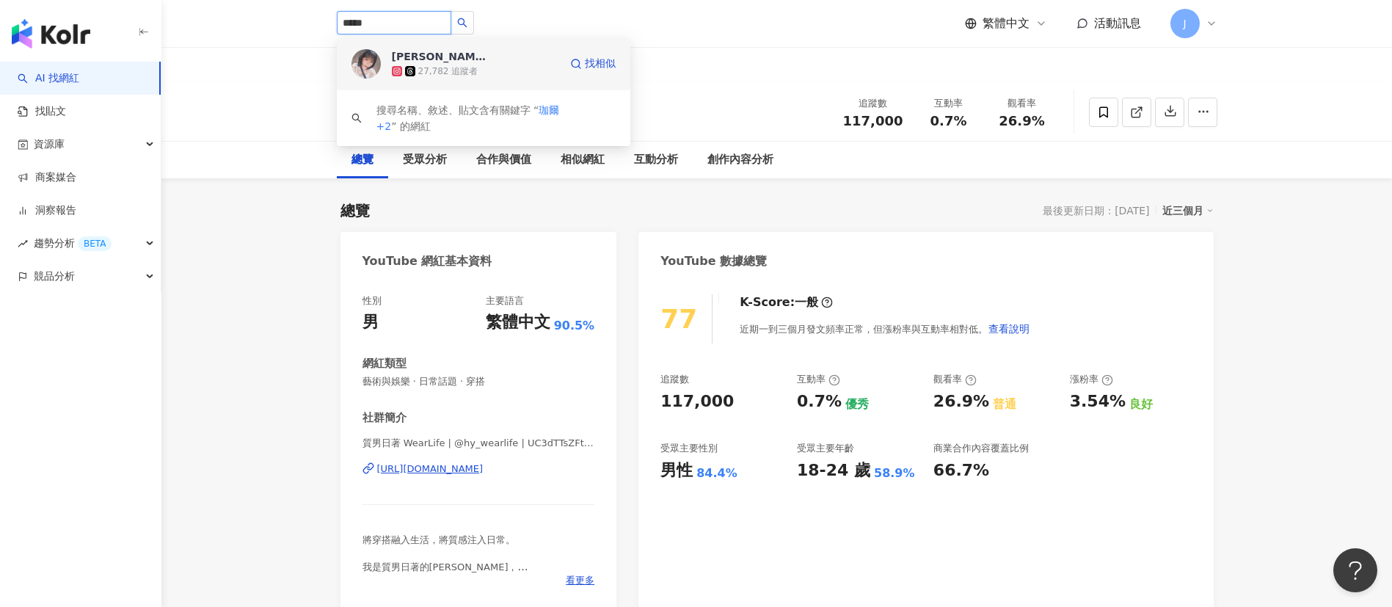
click at [440, 61] on span "張珈爾" at bounding box center [439, 56] width 95 height 15
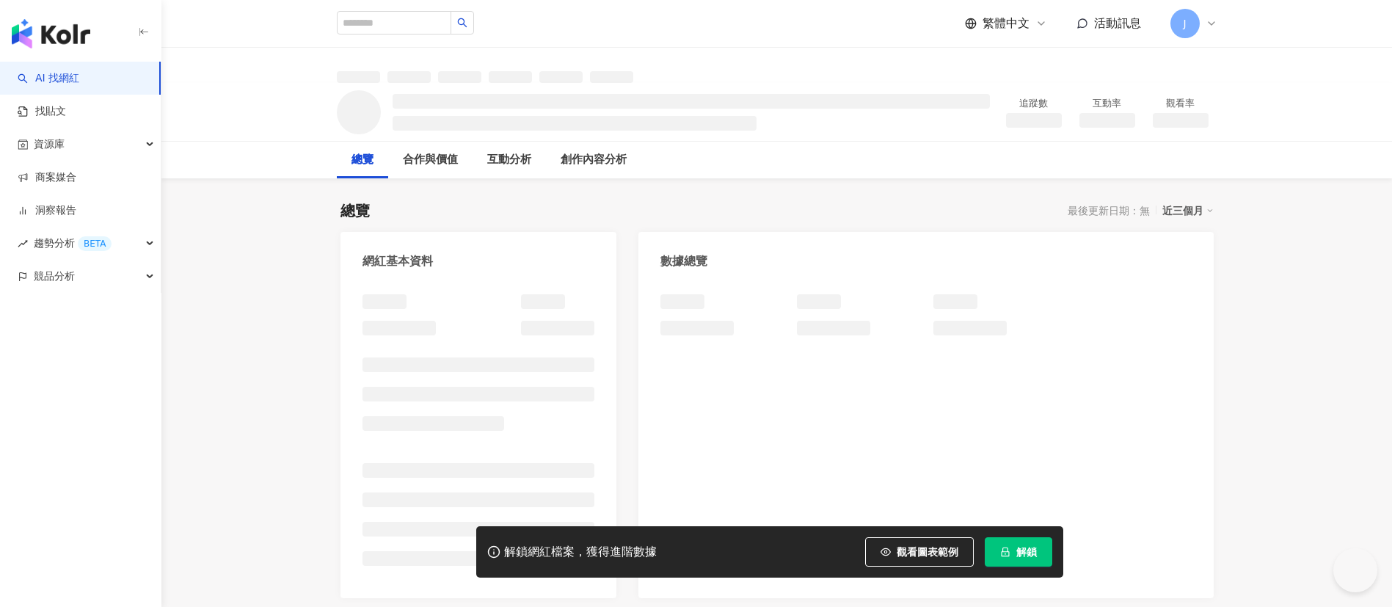
click at [1031, 555] on span "解鎖" at bounding box center [1026, 552] width 21 height 12
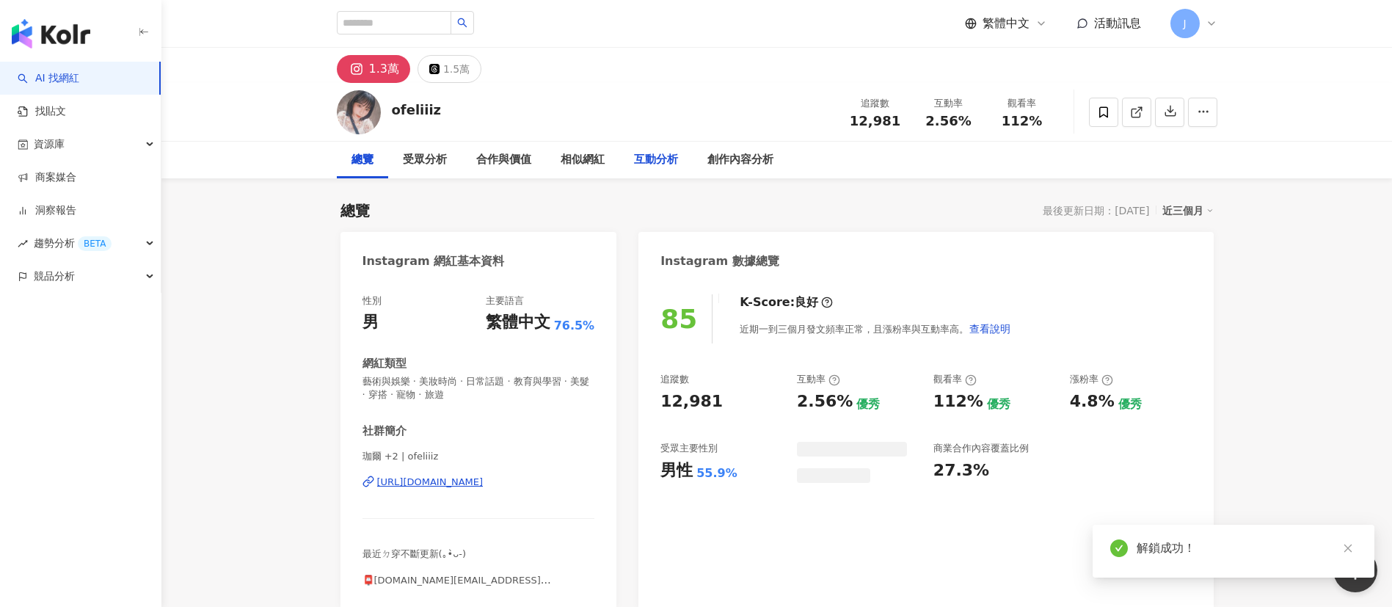
click at [657, 162] on div "互動分析" at bounding box center [656, 160] width 44 height 18
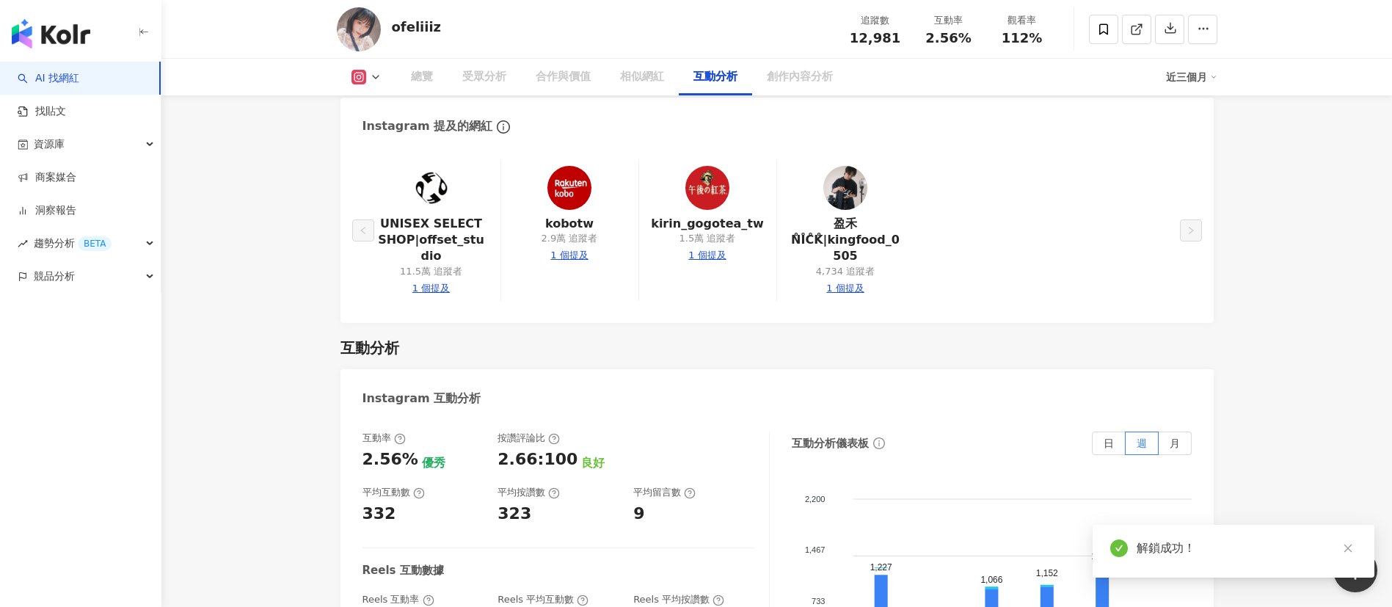
scroll to position [2889, 0]
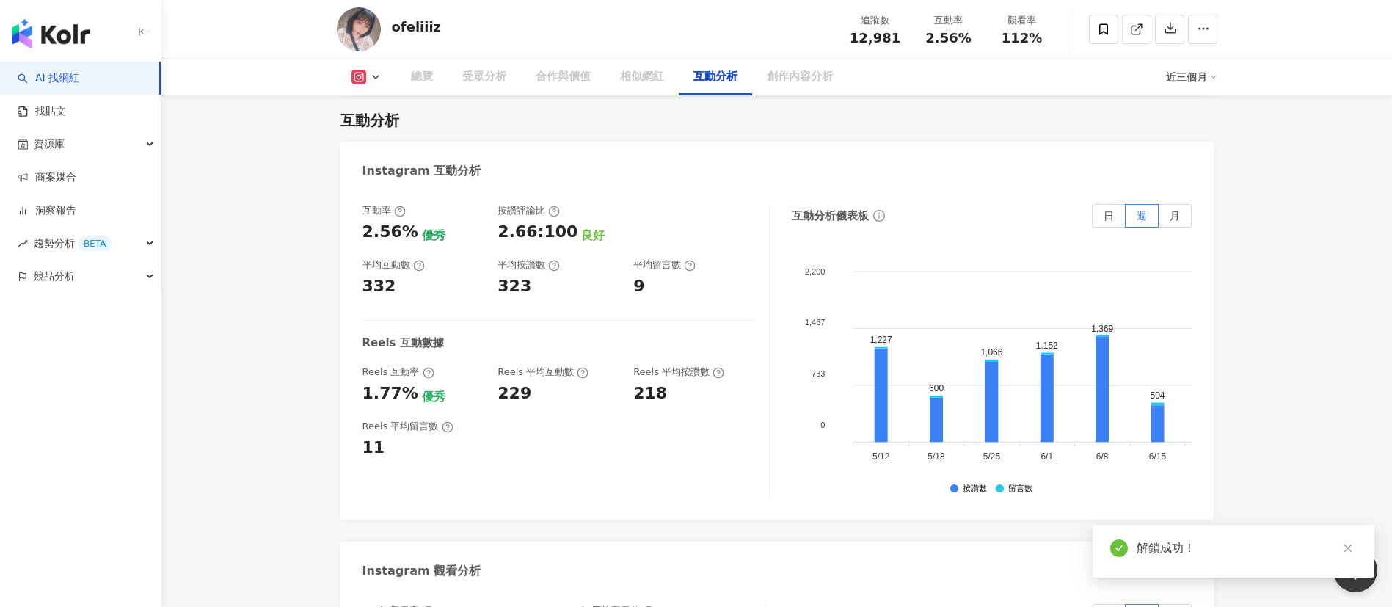
drag, startPoint x: 500, startPoint y: 290, endPoint x: 535, endPoint y: 285, distance: 35.6
click at [535, 285] on div "323" at bounding box center [557, 286] width 121 height 23
copy div "323"
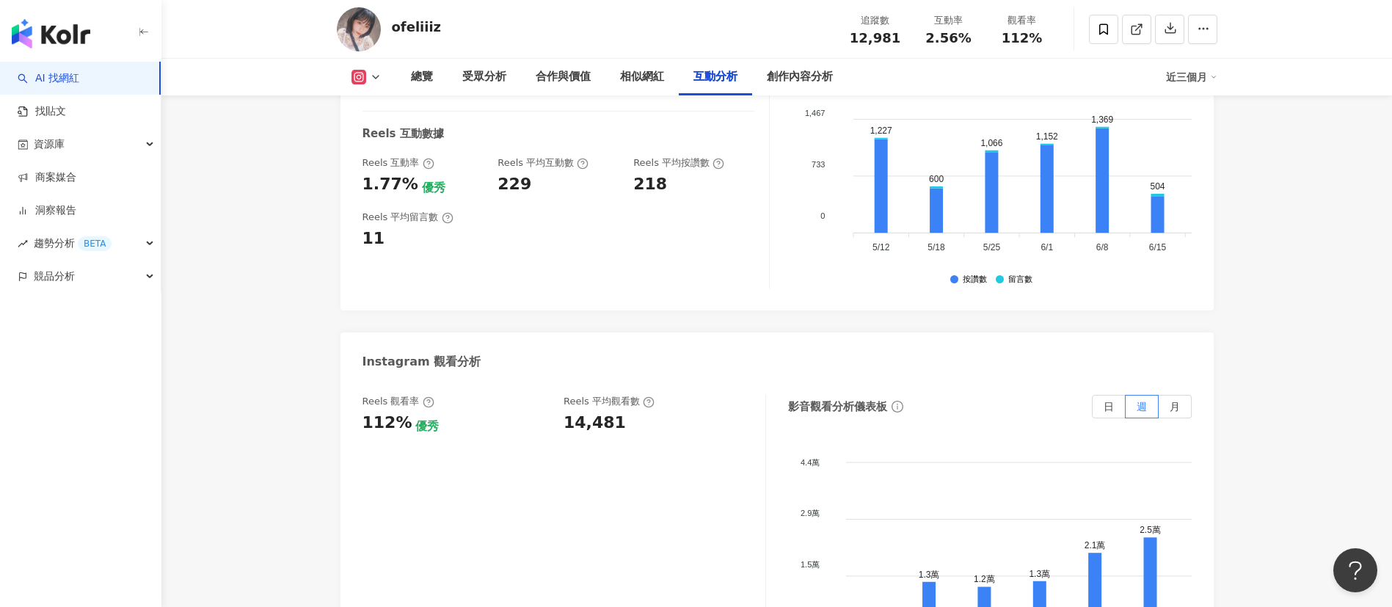
scroll to position [3110, 0]
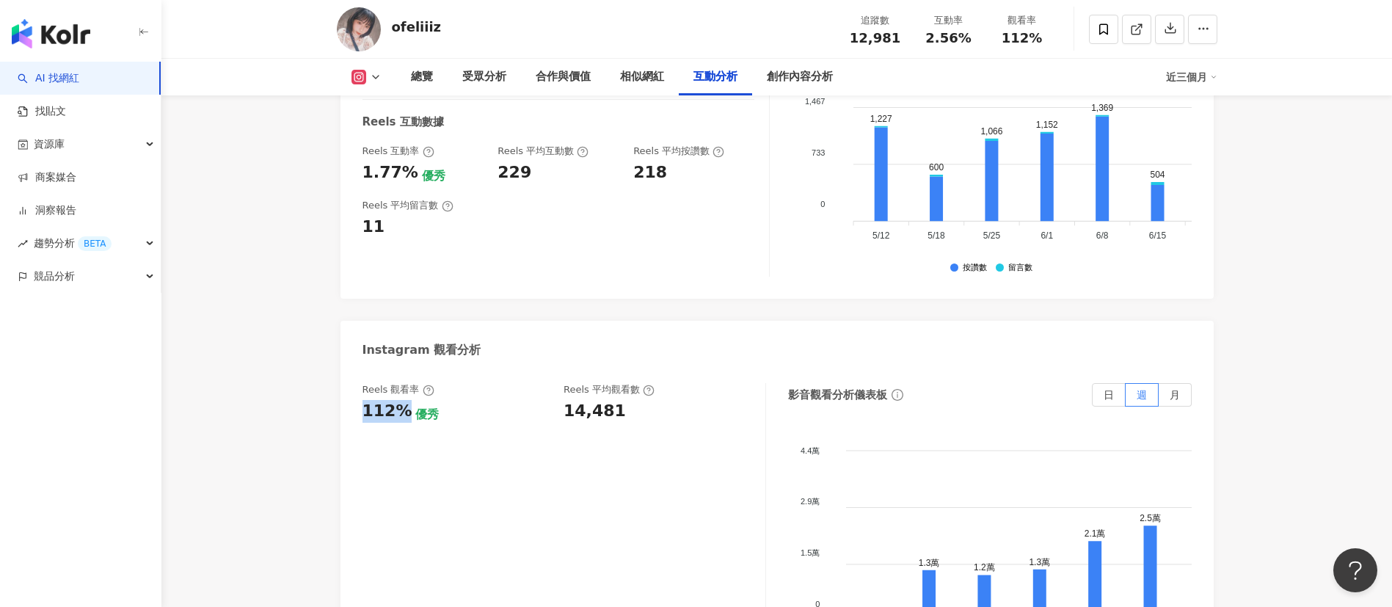
drag, startPoint x: 363, startPoint y: 409, endPoint x: 403, endPoint y: 411, distance: 39.7
click at [403, 411] on div "112%" at bounding box center [387, 411] width 50 height 23
copy div "112%"
drag, startPoint x: 606, startPoint y: 418, endPoint x: 678, endPoint y: 421, distance: 71.9
click at [648, 419] on div "Reels 觀看率 112% 優秀 Reels 平均觀看數 14,481" at bounding box center [556, 403] width 388 height 40
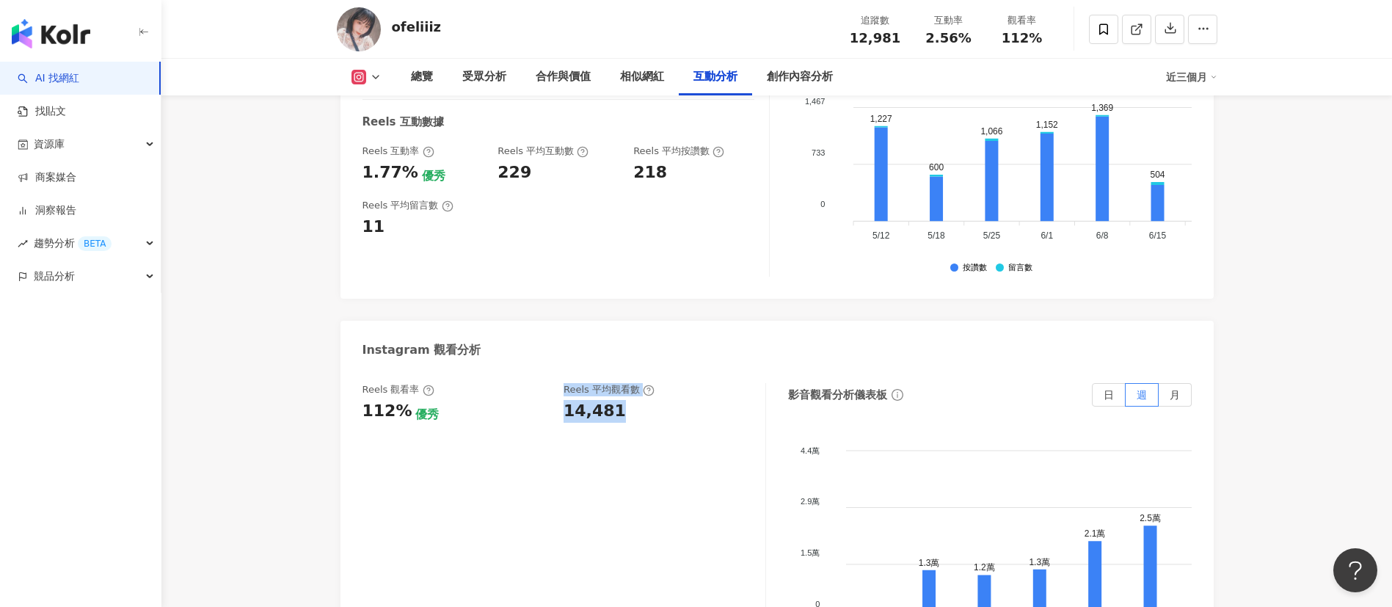
click at [587, 414] on div "14,481" at bounding box center [594, 411] width 62 height 23
drag, startPoint x: 564, startPoint y: 414, endPoint x: 642, endPoint y: 416, distance: 77.8
click at [642, 416] on div "14,481" at bounding box center [656, 411] width 187 height 23
copy div "14,481"
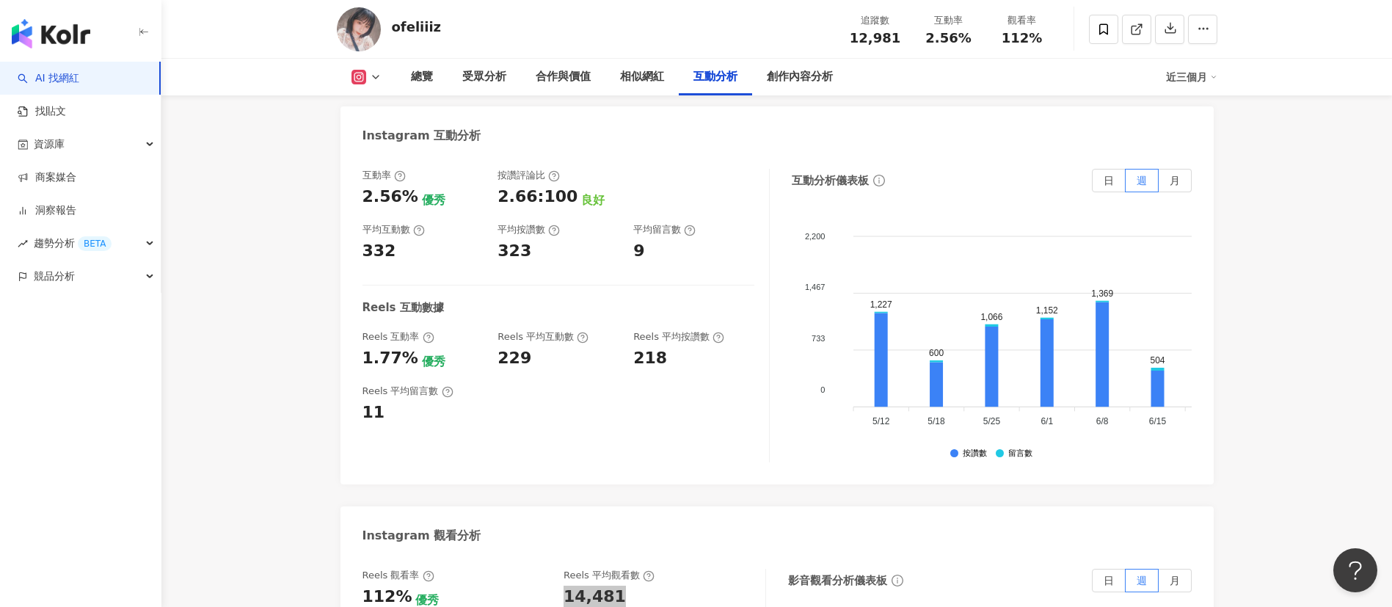
scroll to position [2889, 0]
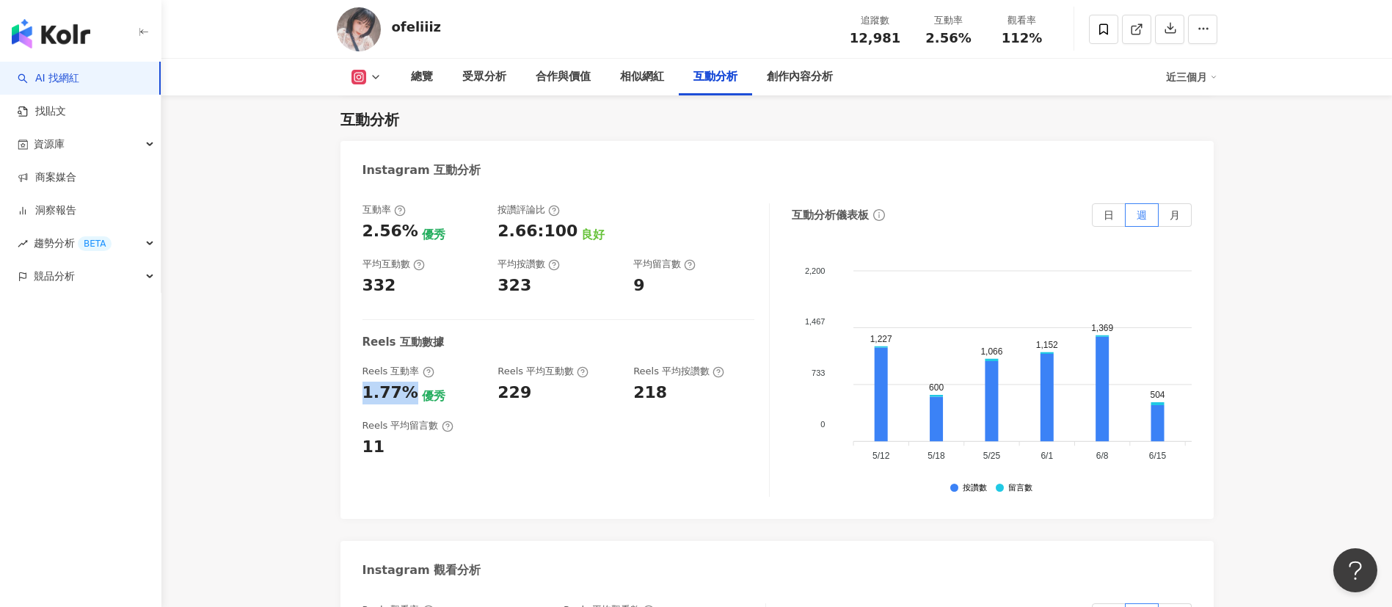
drag, startPoint x: 362, startPoint y: 400, endPoint x: 404, endPoint y: 395, distance: 42.1
click at [404, 395] on div "1.77%" at bounding box center [390, 392] width 56 height 23
copy div "1.77%"
drag, startPoint x: 489, startPoint y: 83, endPoint x: 465, endPoint y: 222, distance: 141.5
click at [489, 83] on div "受眾分析" at bounding box center [484, 77] width 44 height 18
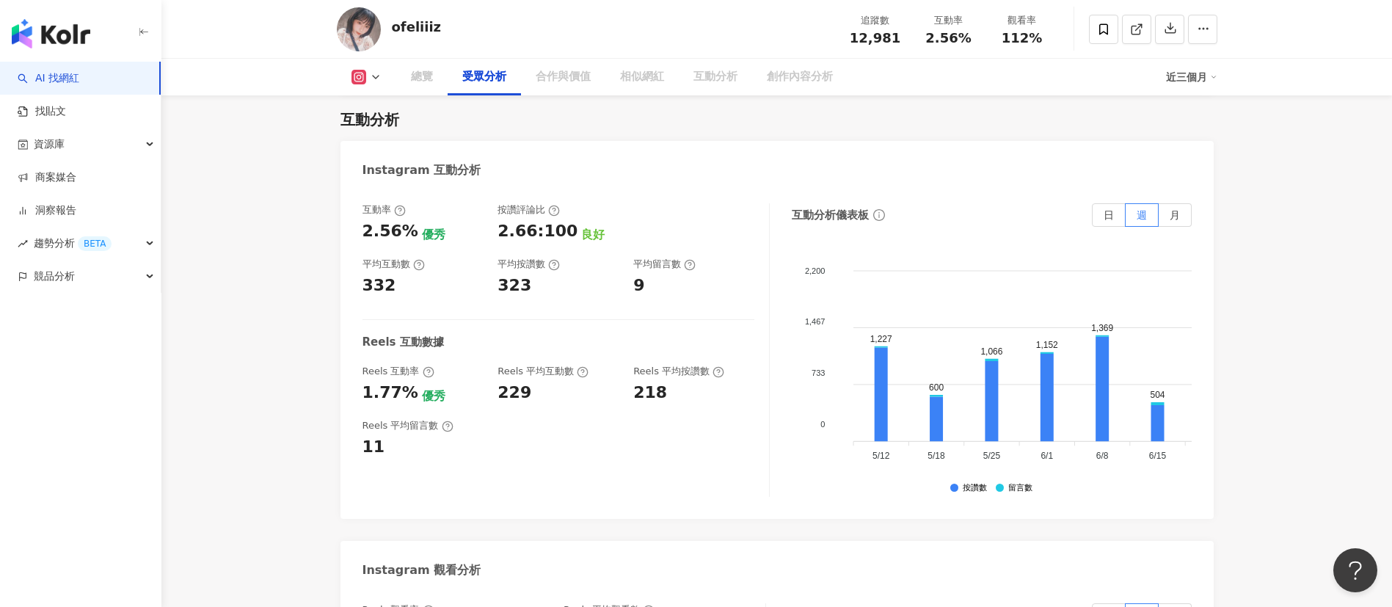
scroll to position [1253, 0]
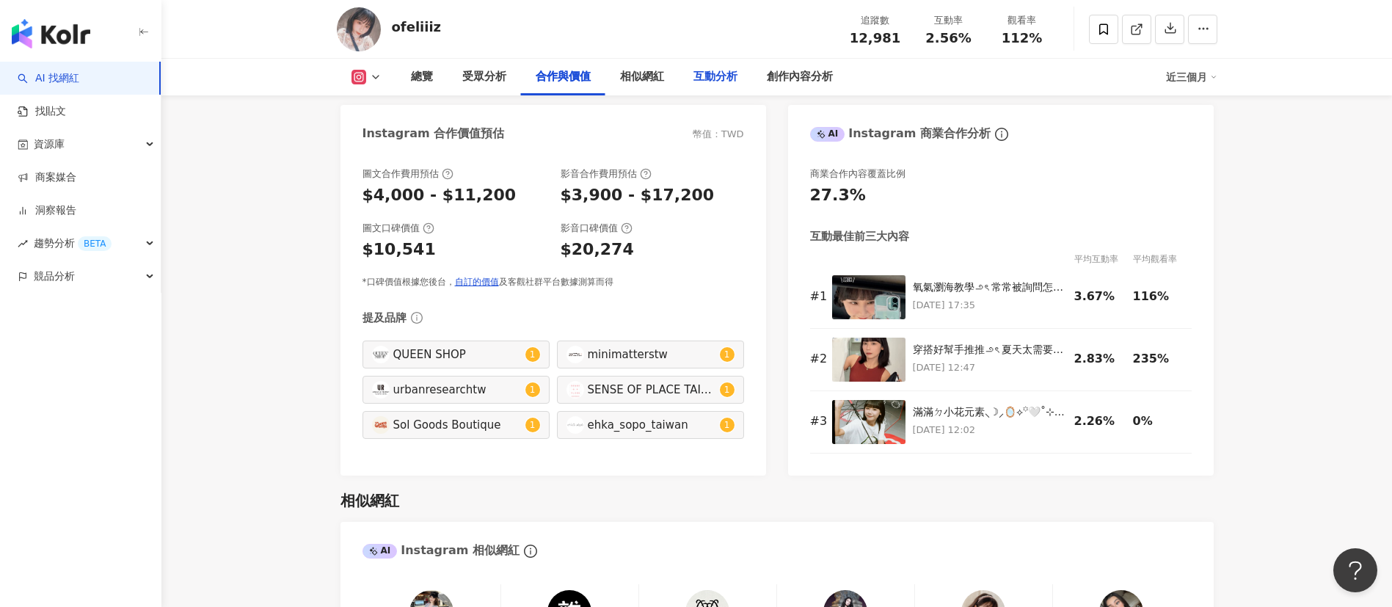
click at [703, 76] on div "互動分析" at bounding box center [715, 77] width 44 height 18
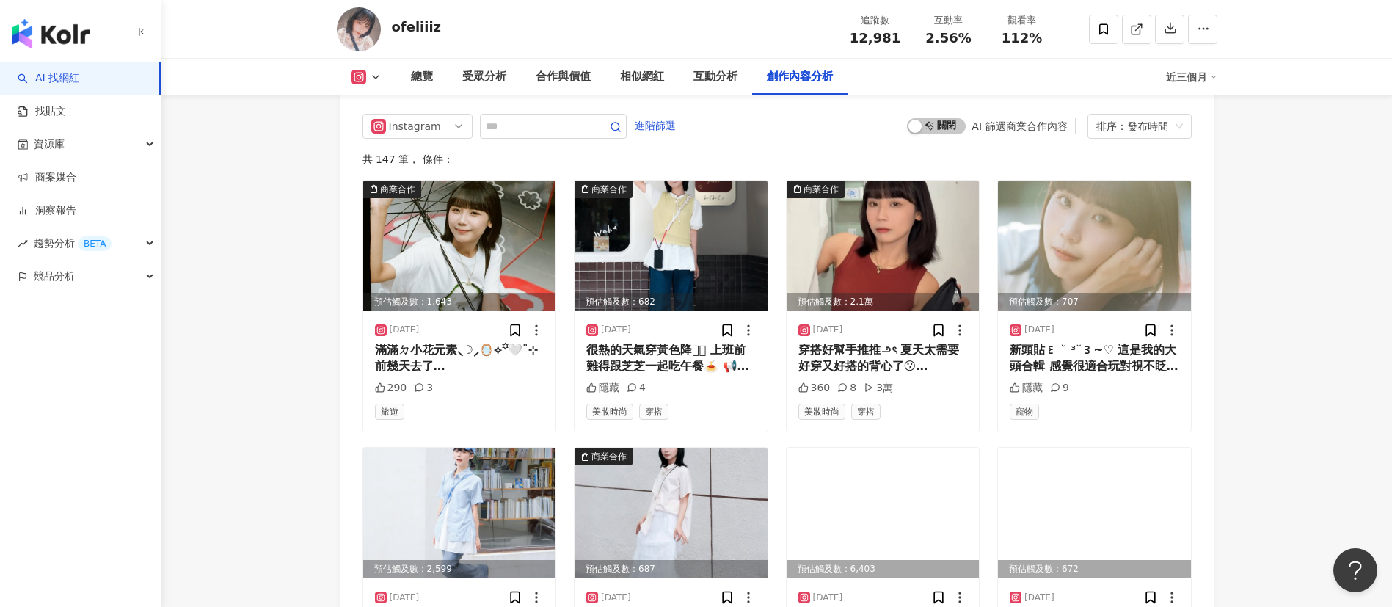
scroll to position [4491, 0]
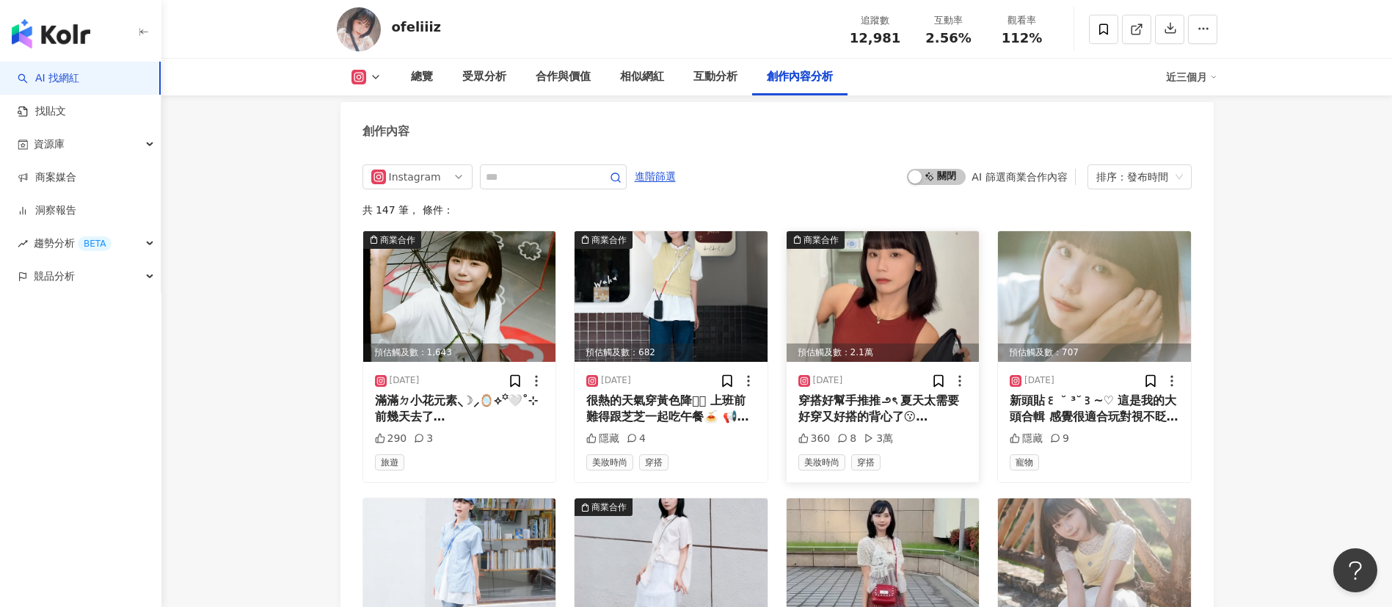
click at [867, 331] on img at bounding box center [882, 296] width 193 height 131
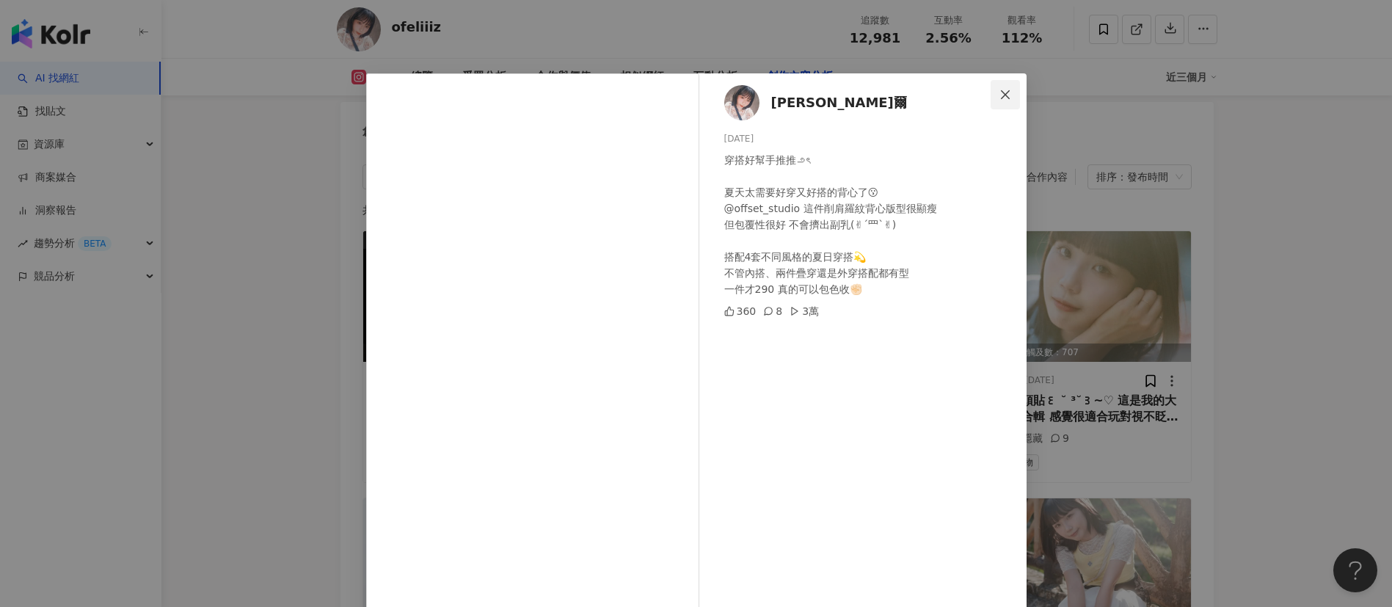
click at [999, 95] on icon "close" at bounding box center [1005, 95] width 12 height 12
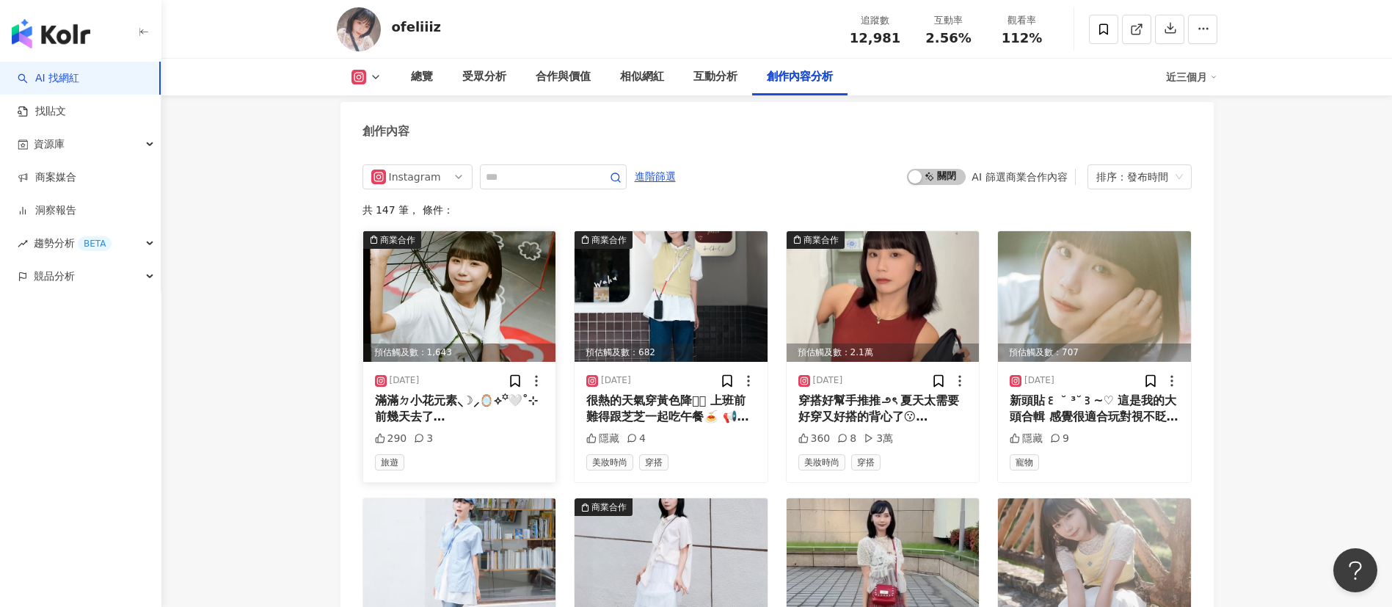
click at [461, 346] on img at bounding box center [459, 296] width 193 height 131
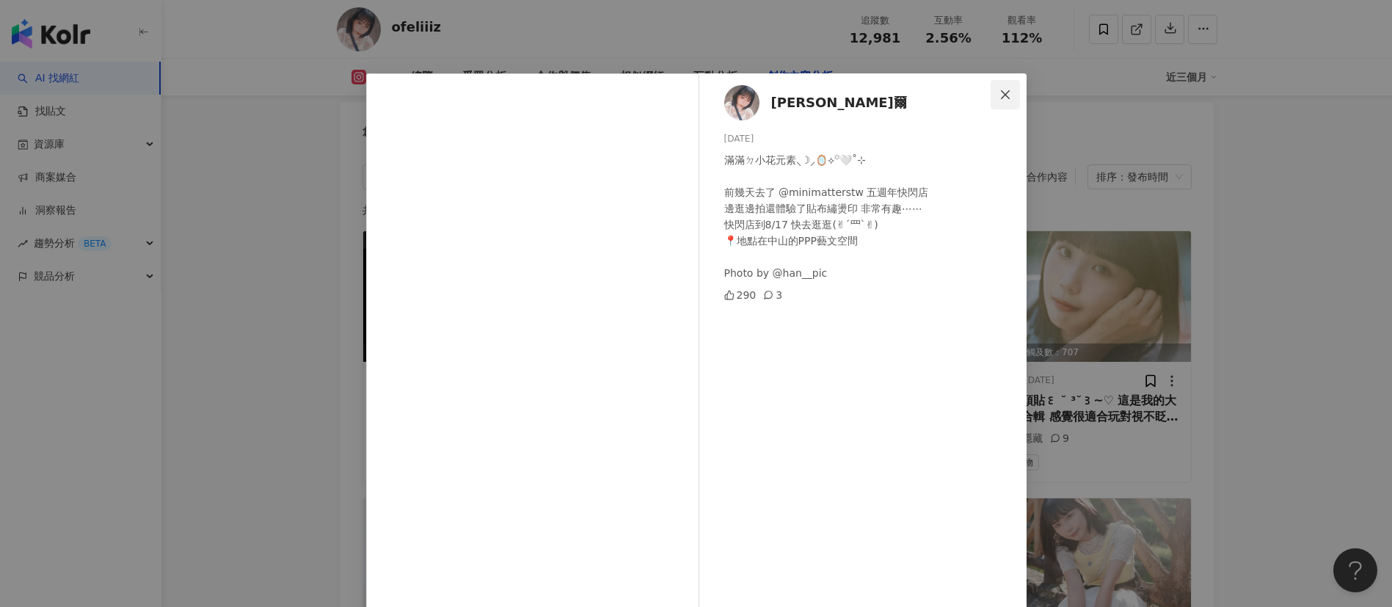
click at [999, 96] on icon "close" at bounding box center [1005, 95] width 12 height 12
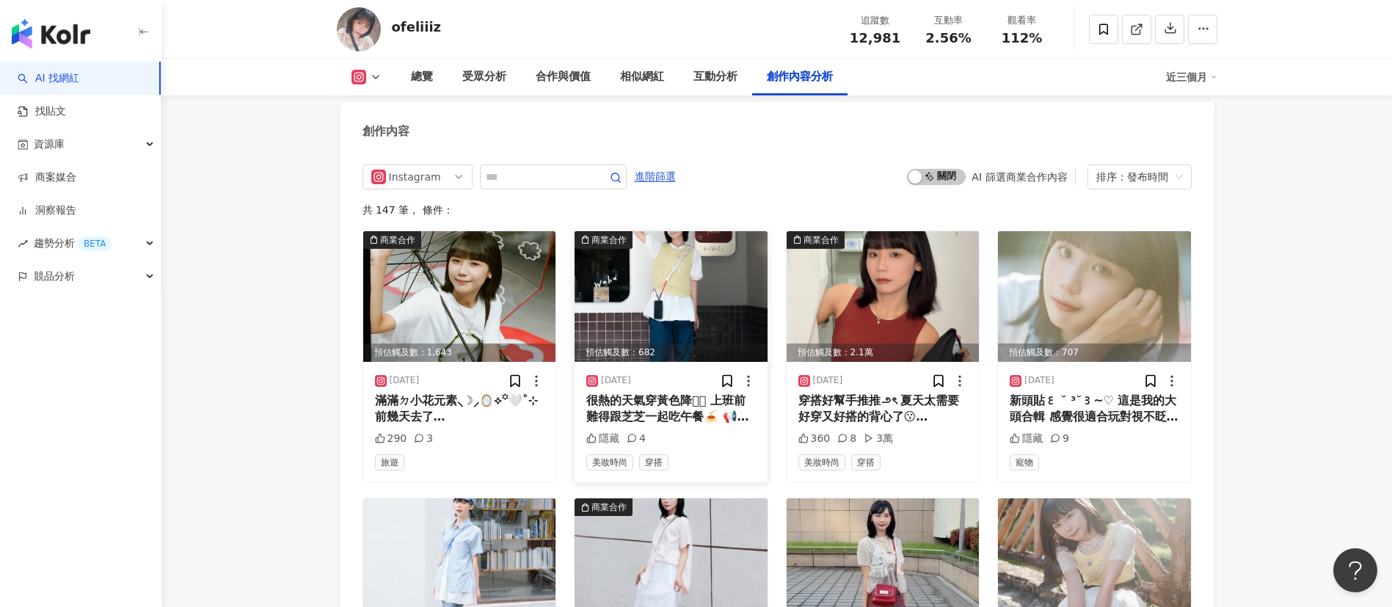
click at [706, 310] on img at bounding box center [670, 296] width 193 height 131
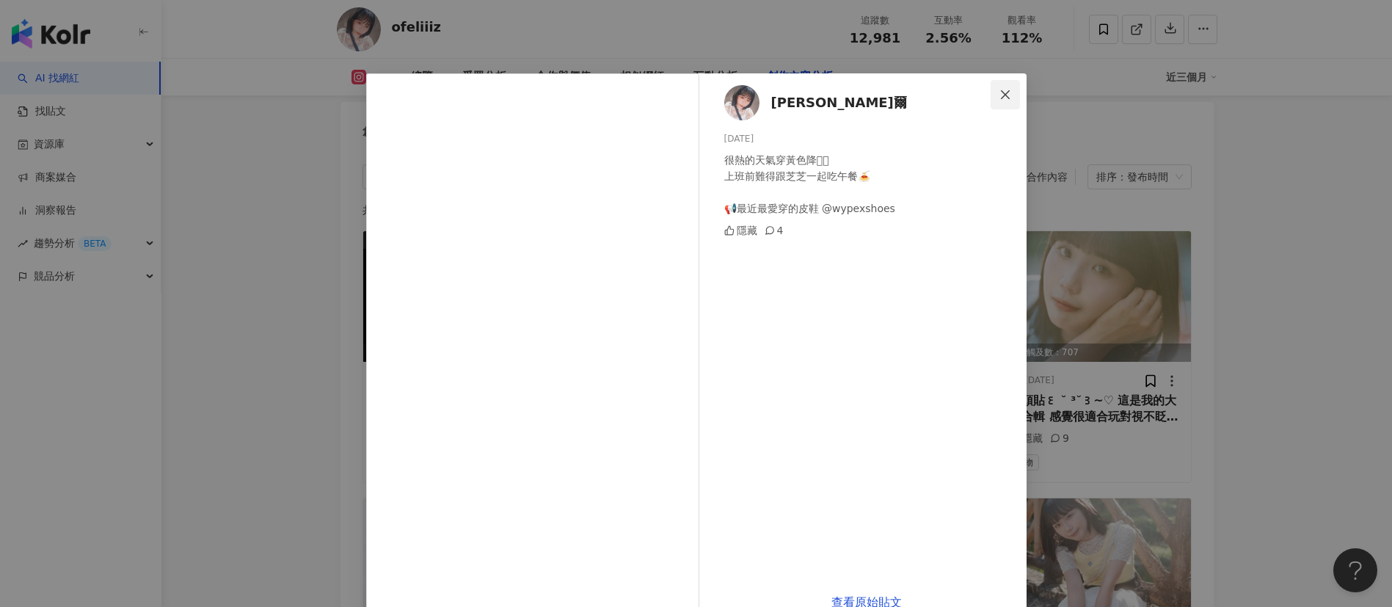
click at [1001, 95] on icon "close" at bounding box center [1005, 93] width 9 height 9
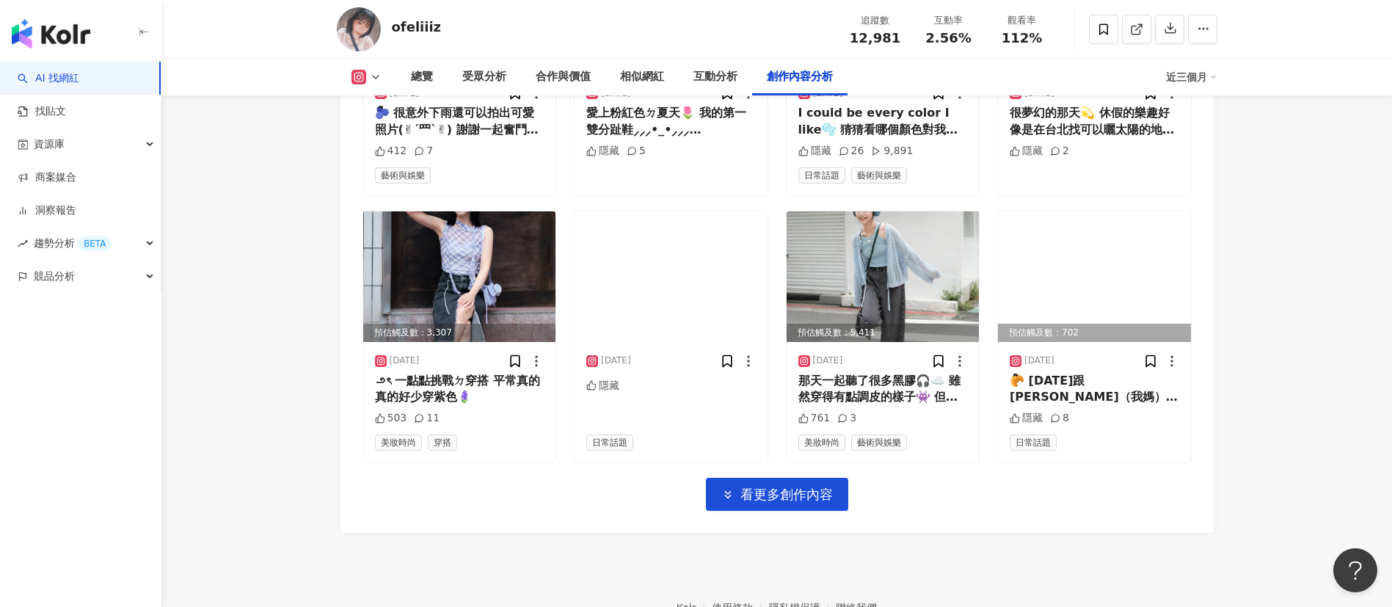
scroll to position [5151, 0]
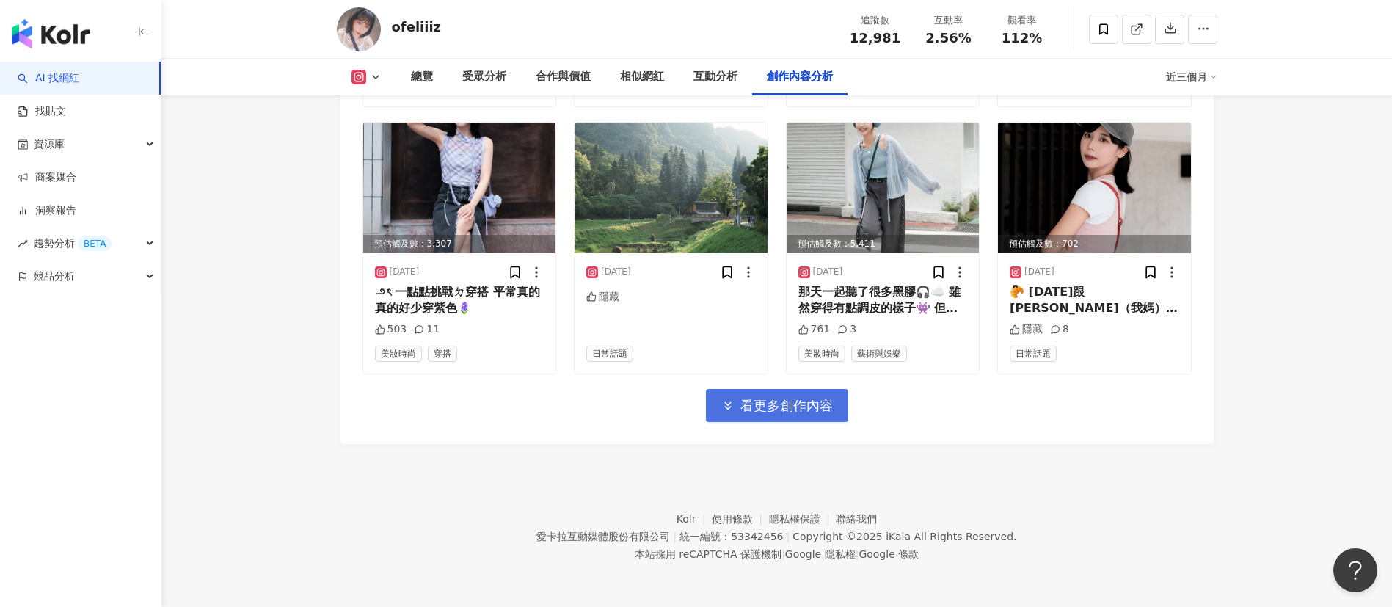
click at [814, 409] on span "看更多創作內容" at bounding box center [786, 406] width 92 height 16
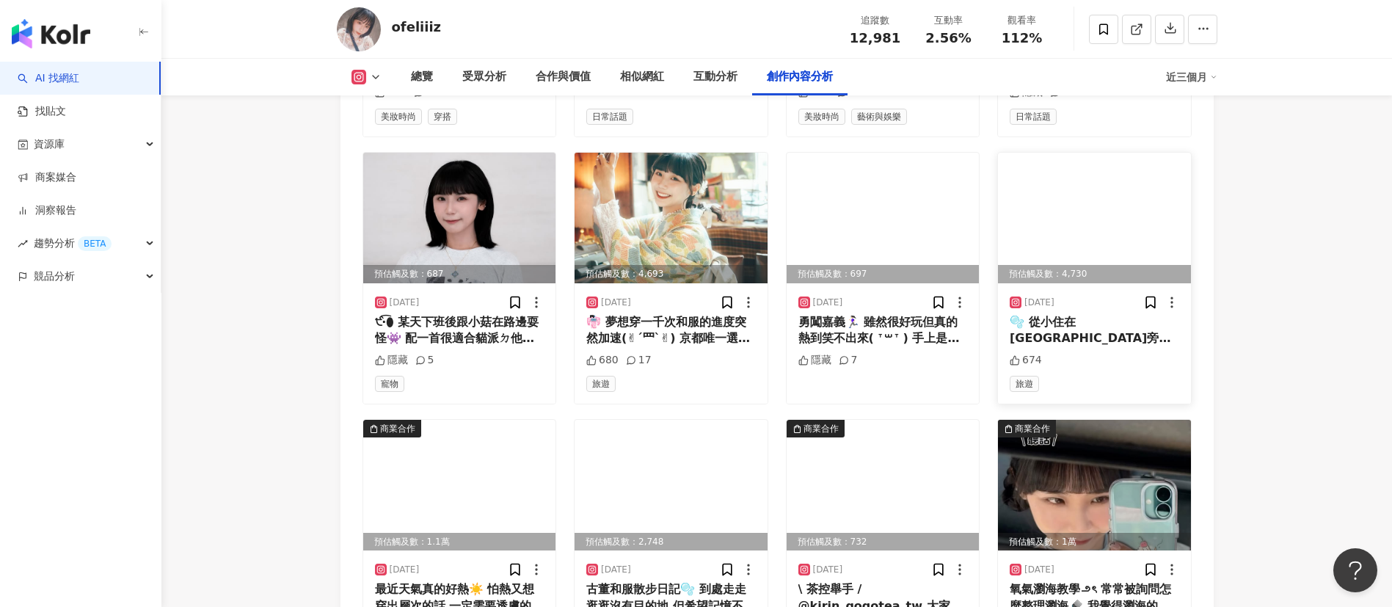
scroll to position [5481, 0]
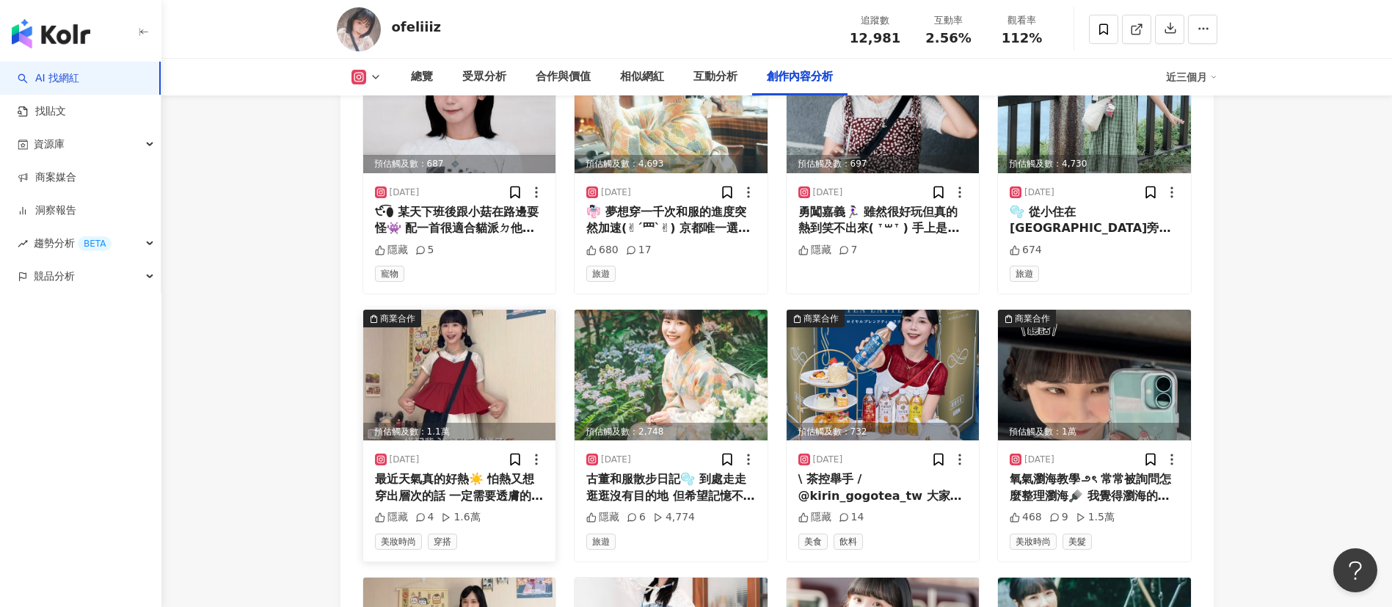
click at [497, 393] on img at bounding box center [459, 375] width 193 height 131
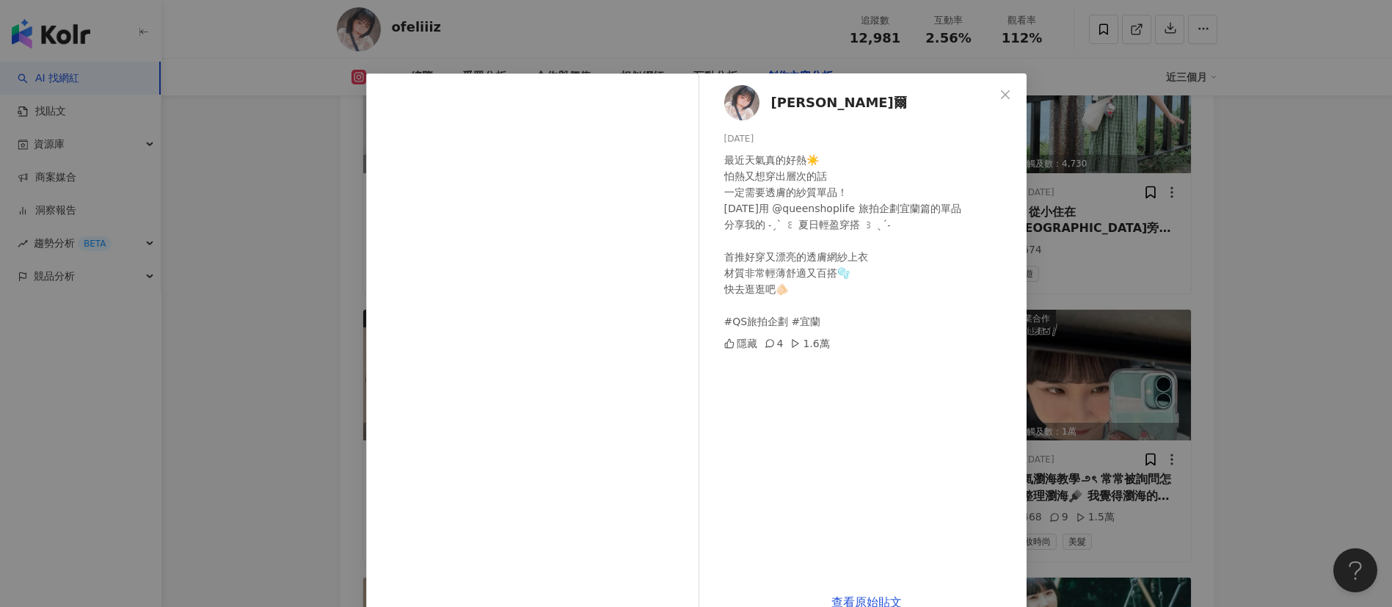
drag, startPoint x: 995, startPoint y: 89, endPoint x: 695, endPoint y: 476, distance: 489.3
click at [999, 89] on icon "close" at bounding box center [1005, 95] width 12 height 12
